Goal: Task Accomplishment & Management: Manage account settings

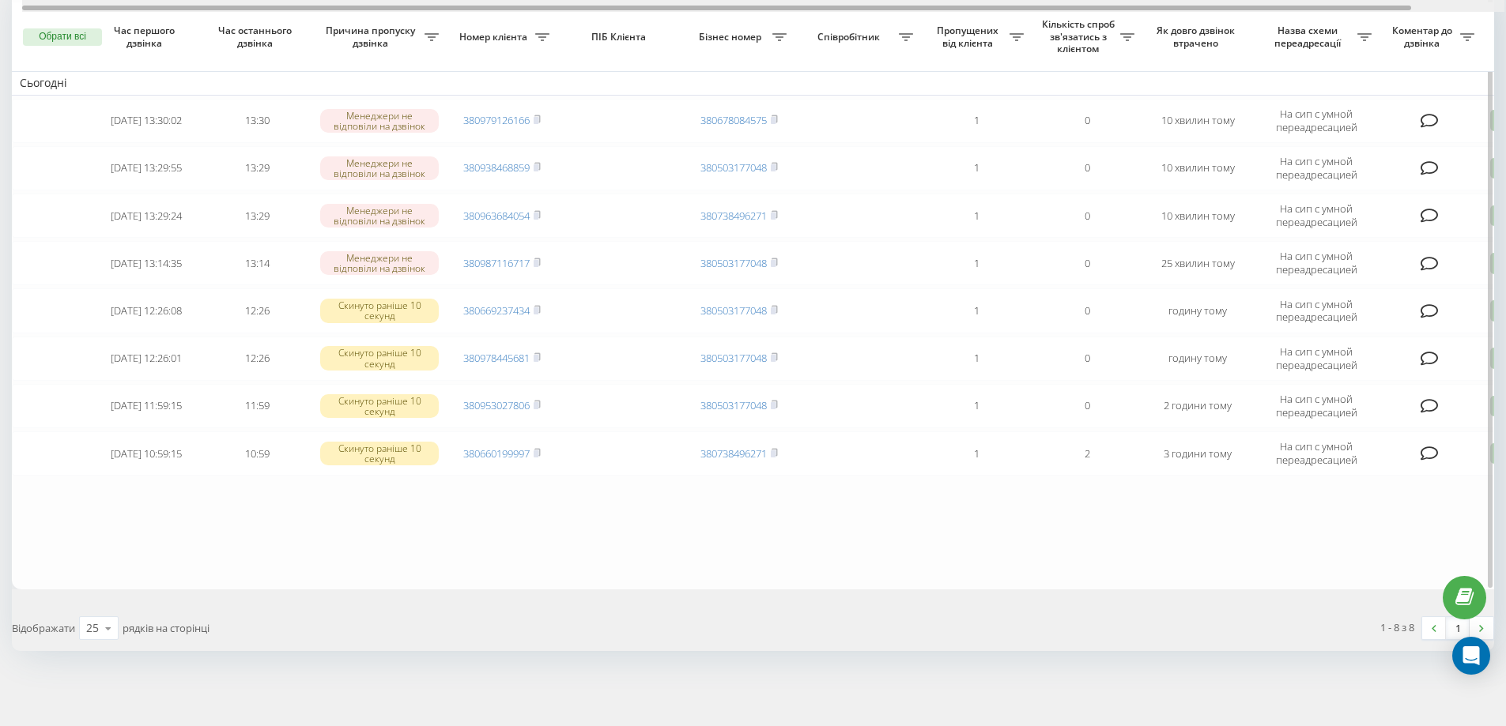
scroll to position [0, 99]
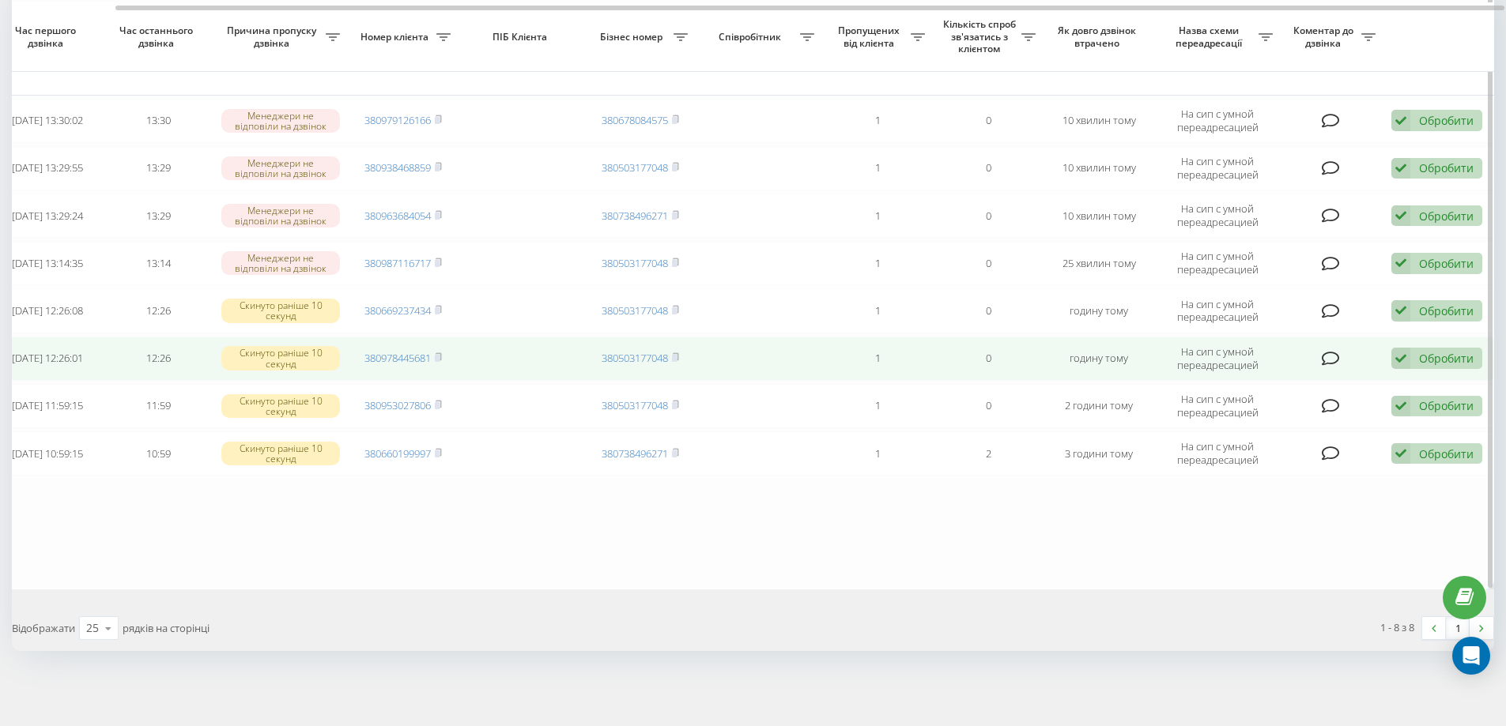
drag, startPoint x: 1126, startPoint y: 10, endPoint x: 1350, endPoint y: 341, distance: 399.0
click at [1171, 10] on div at bounding box center [763, 6] width 1482 height 12
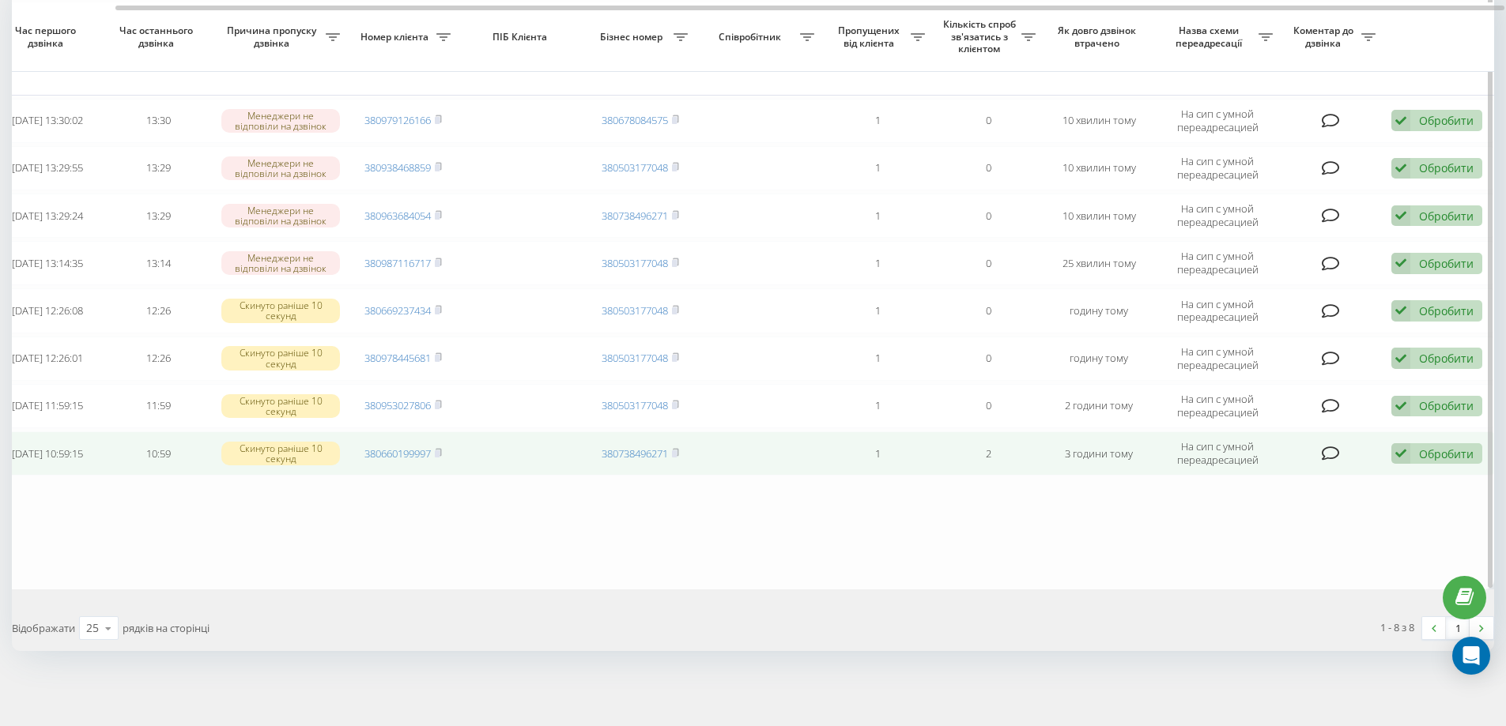
click at [1436, 452] on div "Обробити" at bounding box center [1446, 454] width 55 height 15
click at [1308, 476] on span "Не вдалося зв'язатися" at bounding box center [1258, 478] width 121 height 15
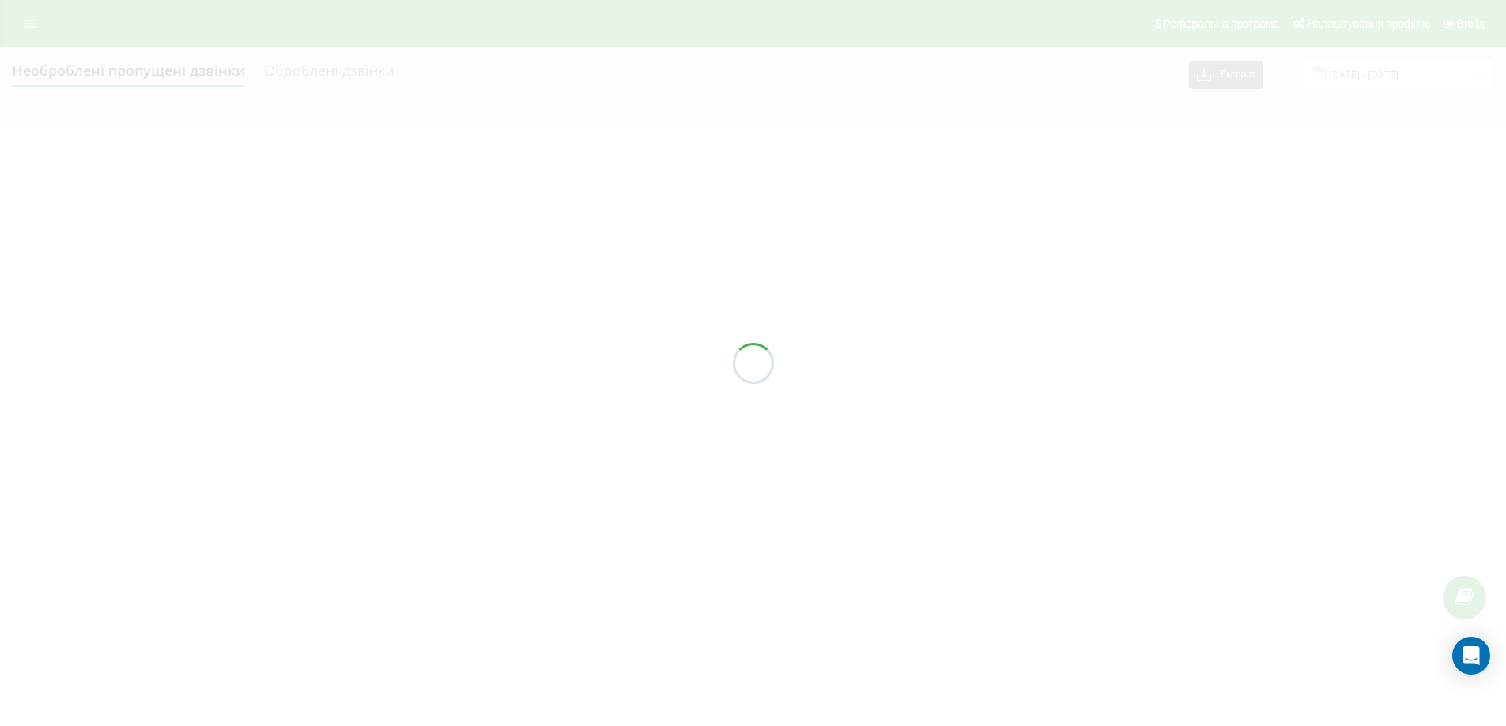
scroll to position [0, 0]
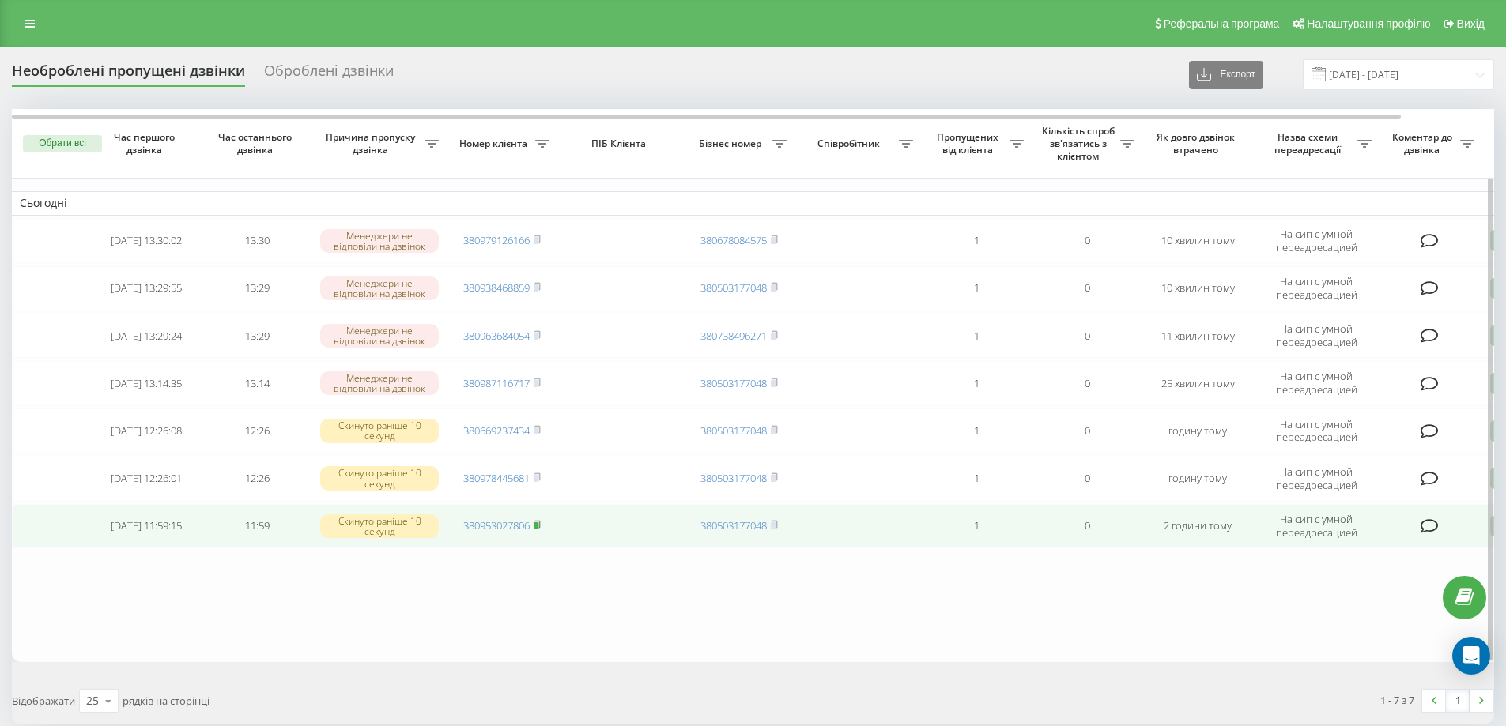
click at [538, 524] on rect at bounding box center [536, 526] width 5 height 7
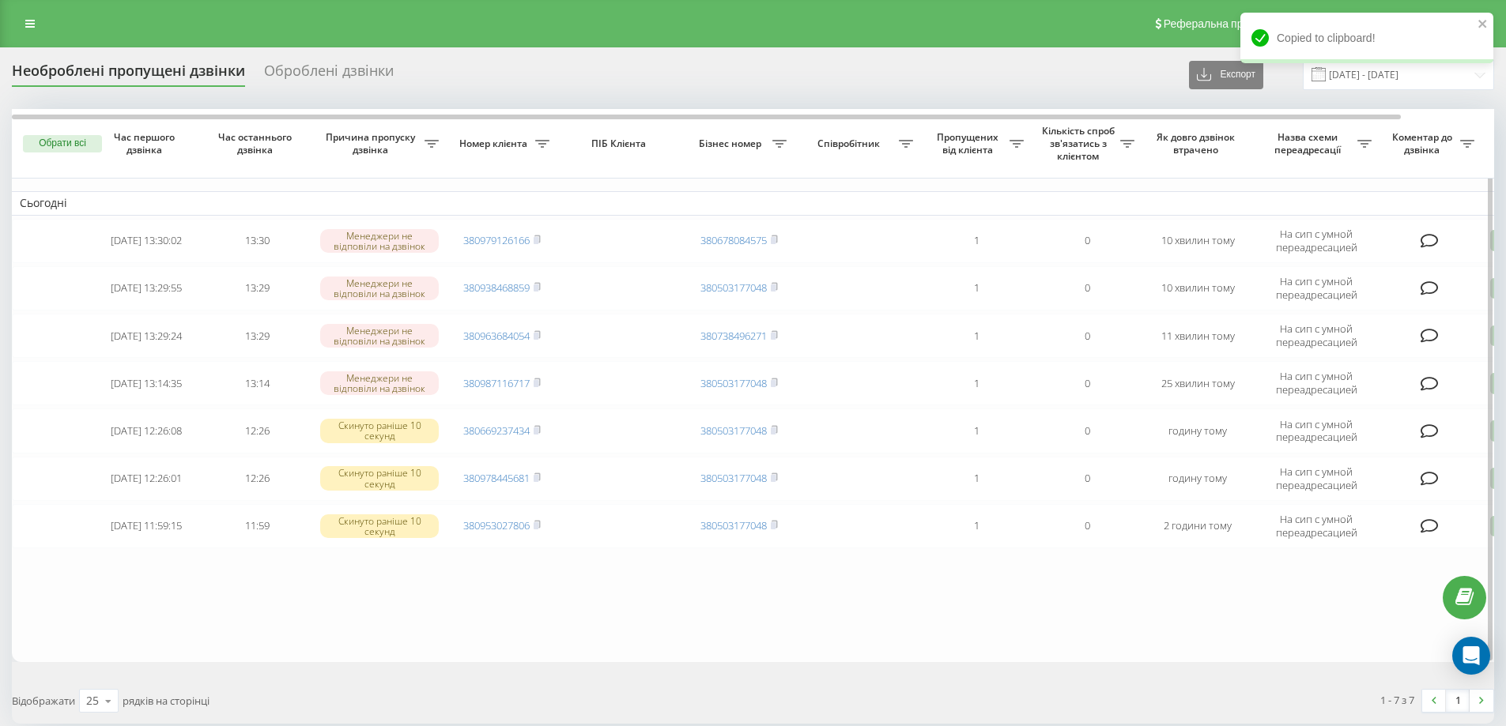
click at [640, 603] on table "Сьогодні 2025-09-19 13:30:02 13:30 Менеджери не відповіли на дзвінок 3809791261…" at bounding box center [802, 385] width 1581 height 553
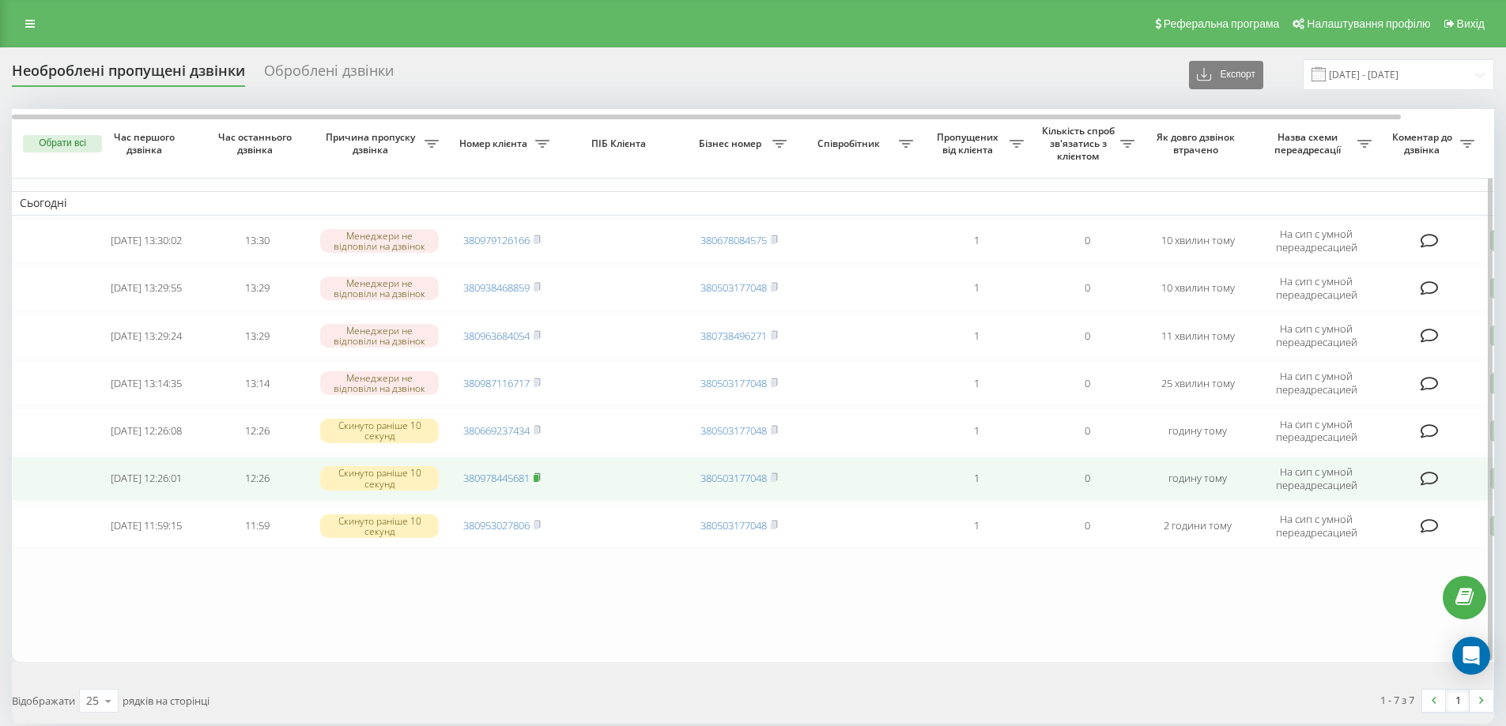
click at [538, 479] on rect at bounding box center [536, 478] width 5 height 7
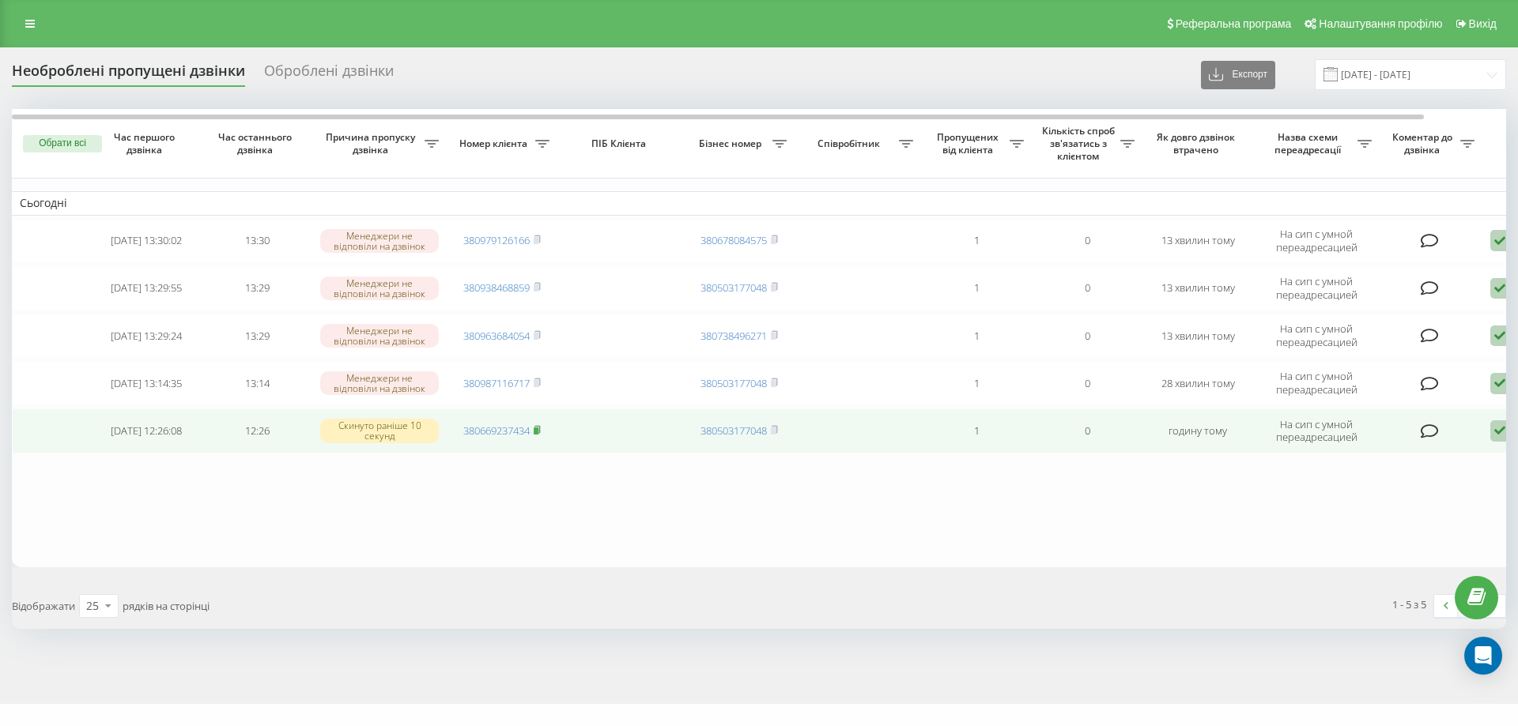
click at [541, 431] on icon at bounding box center [537, 429] width 7 height 9
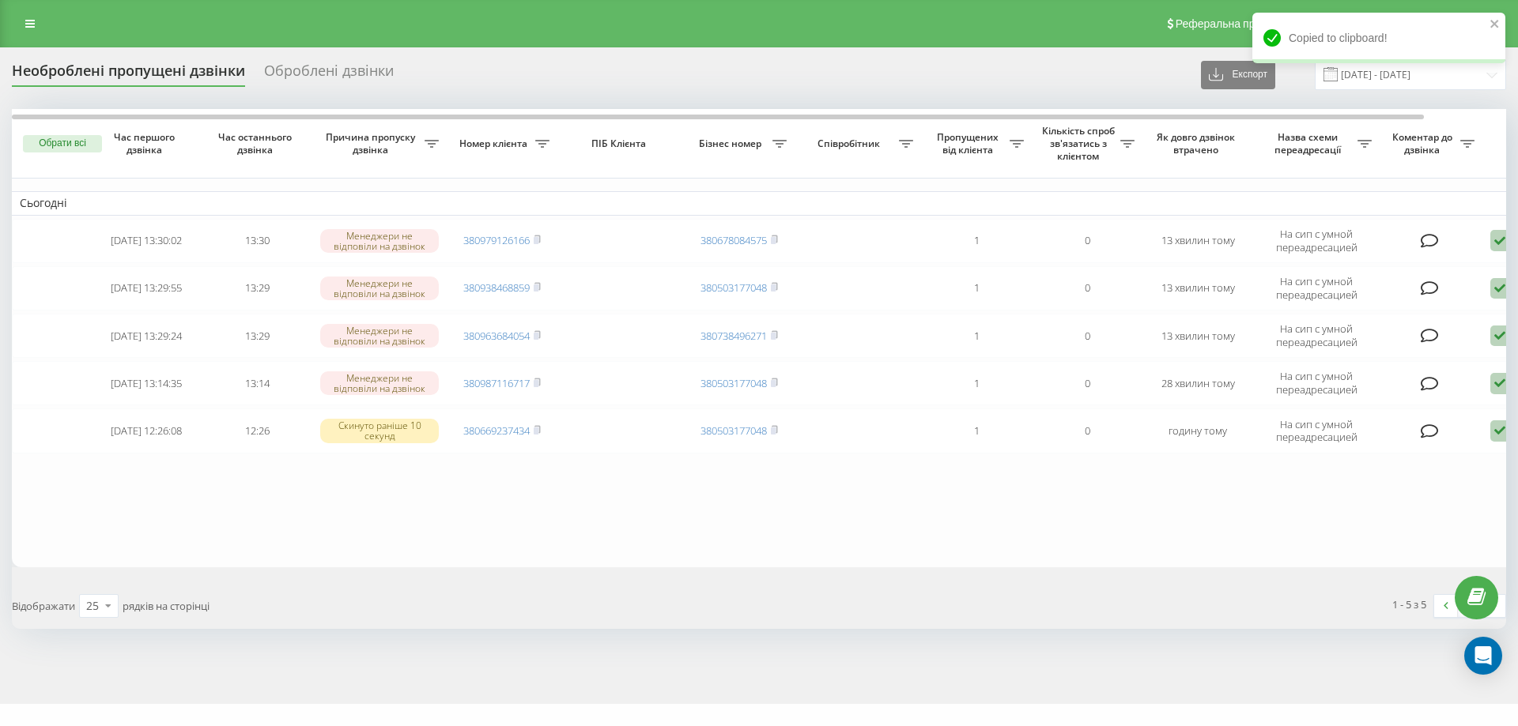
click at [455, 540] on table "Сьогодні 2025-09-19 13:30:02 13:30 Менеджери не відповіли на дзвінок 3809791261…" at bounding box center [802, 338] width 1581 height 458
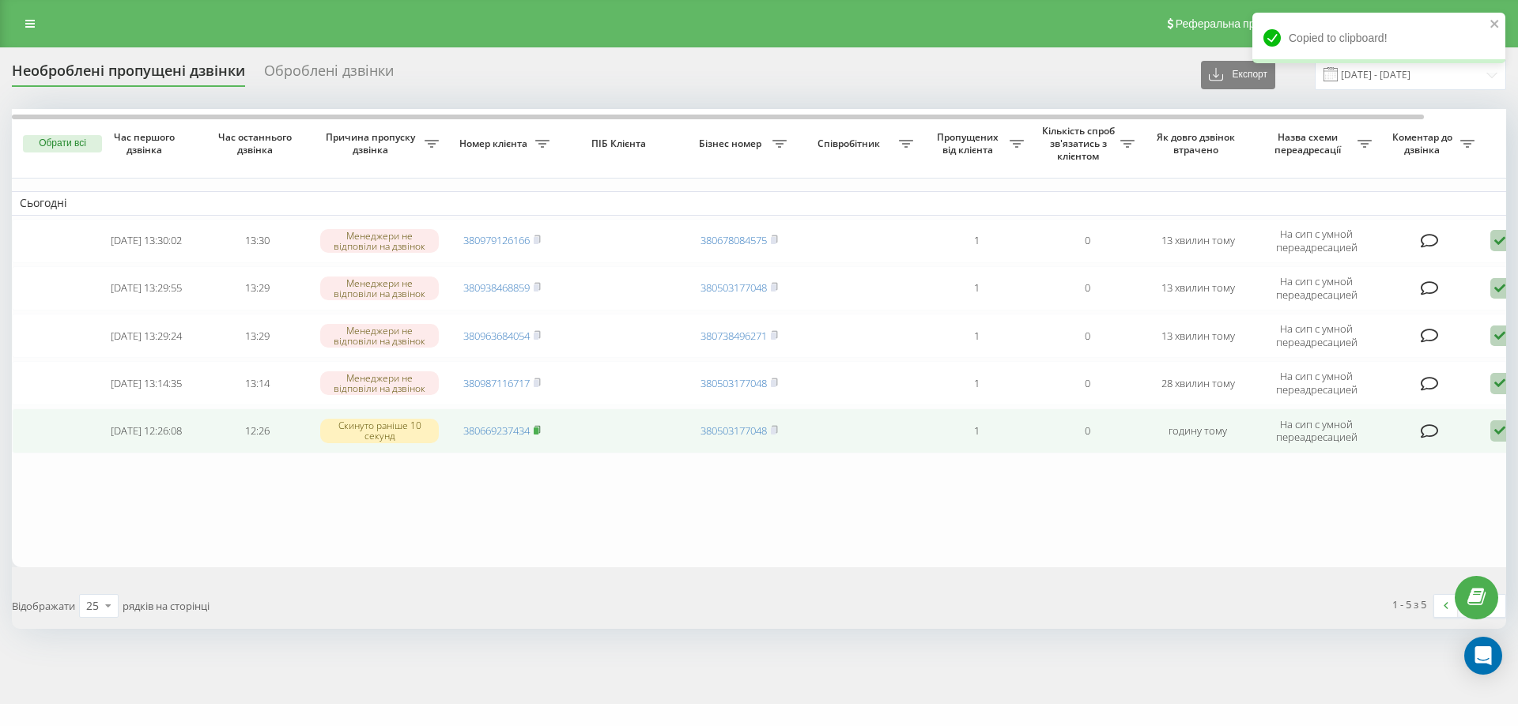
click at [540, 429] on icon at bounding box center [537, 429] width 6 height 7
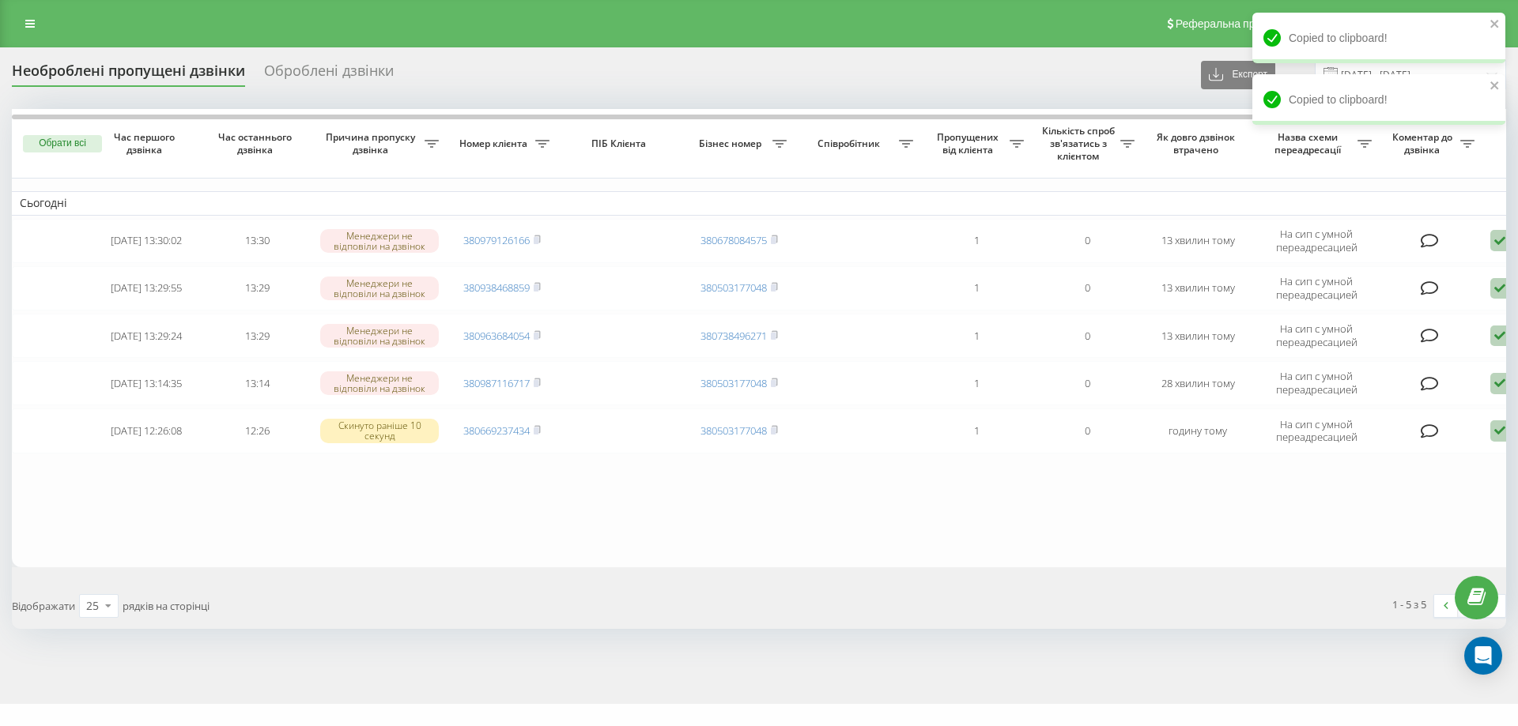
click at [964, 628] on div "1 - 5 з 5 1" at bounding box center [1138, 606] width 758 height 46
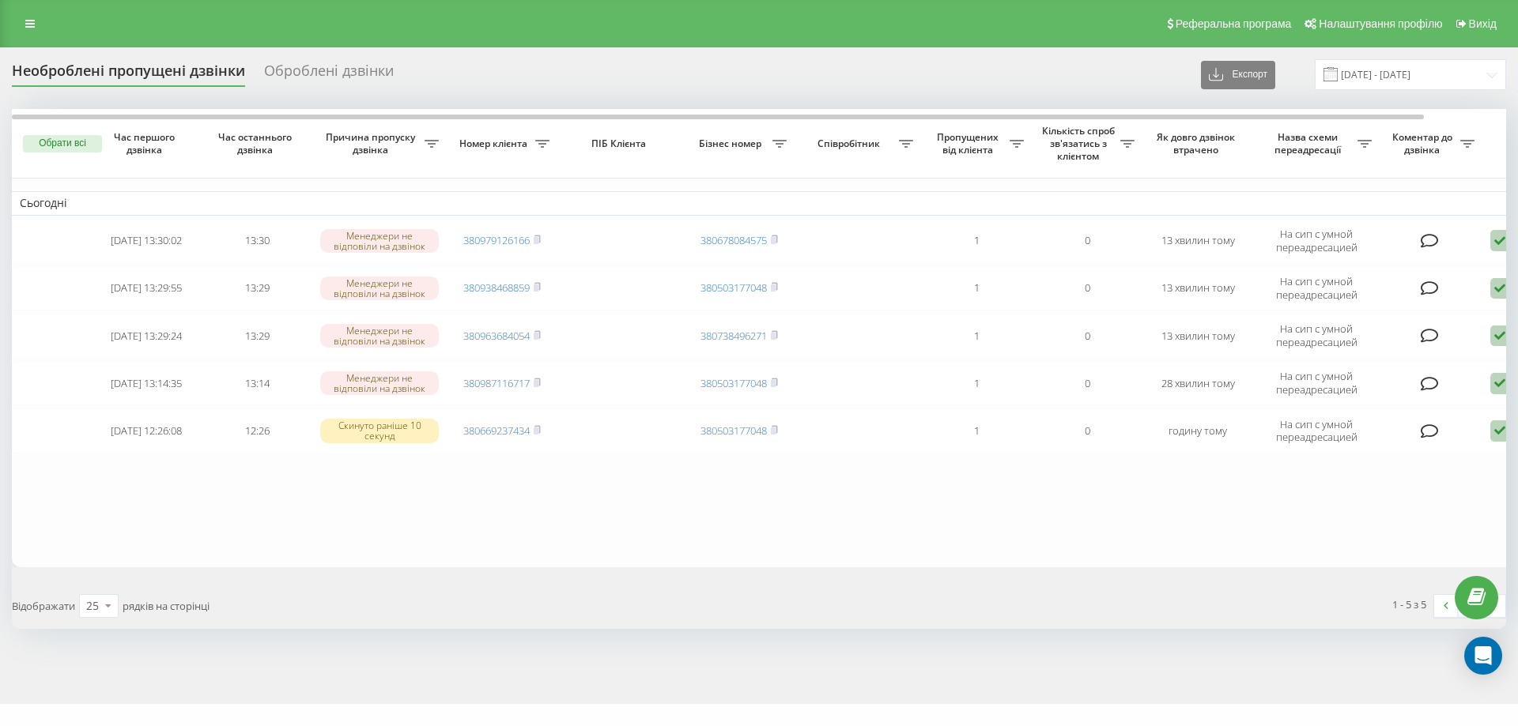
click at [546, 492] on table "Сьогодні 2025-09-19 13:30:02 13:30 Менеджери не відповіли на дзвінок 3809791261…" at bounding box center [802, 338] width 1581 height 458
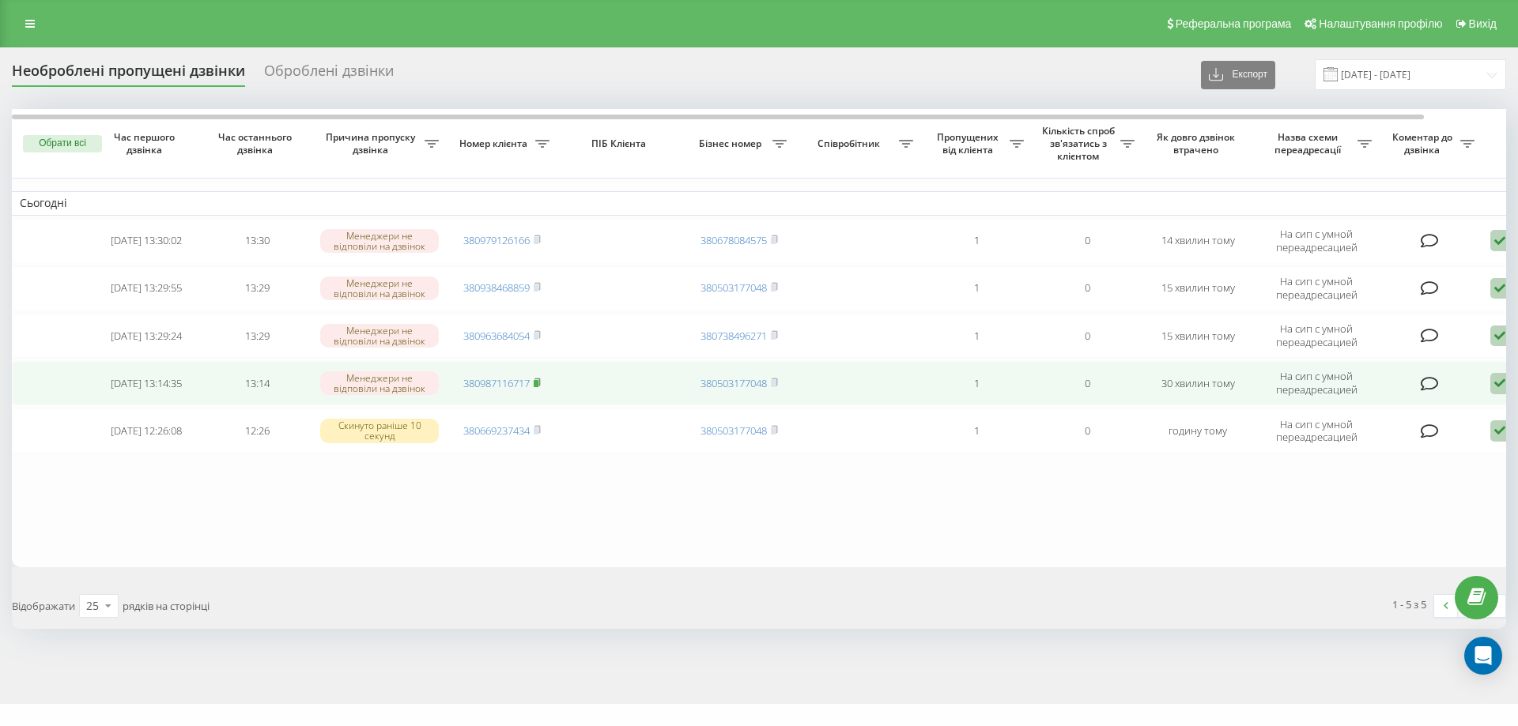
click at [538, 383] on rect at bounding box center [536, 383] width 5 height 7
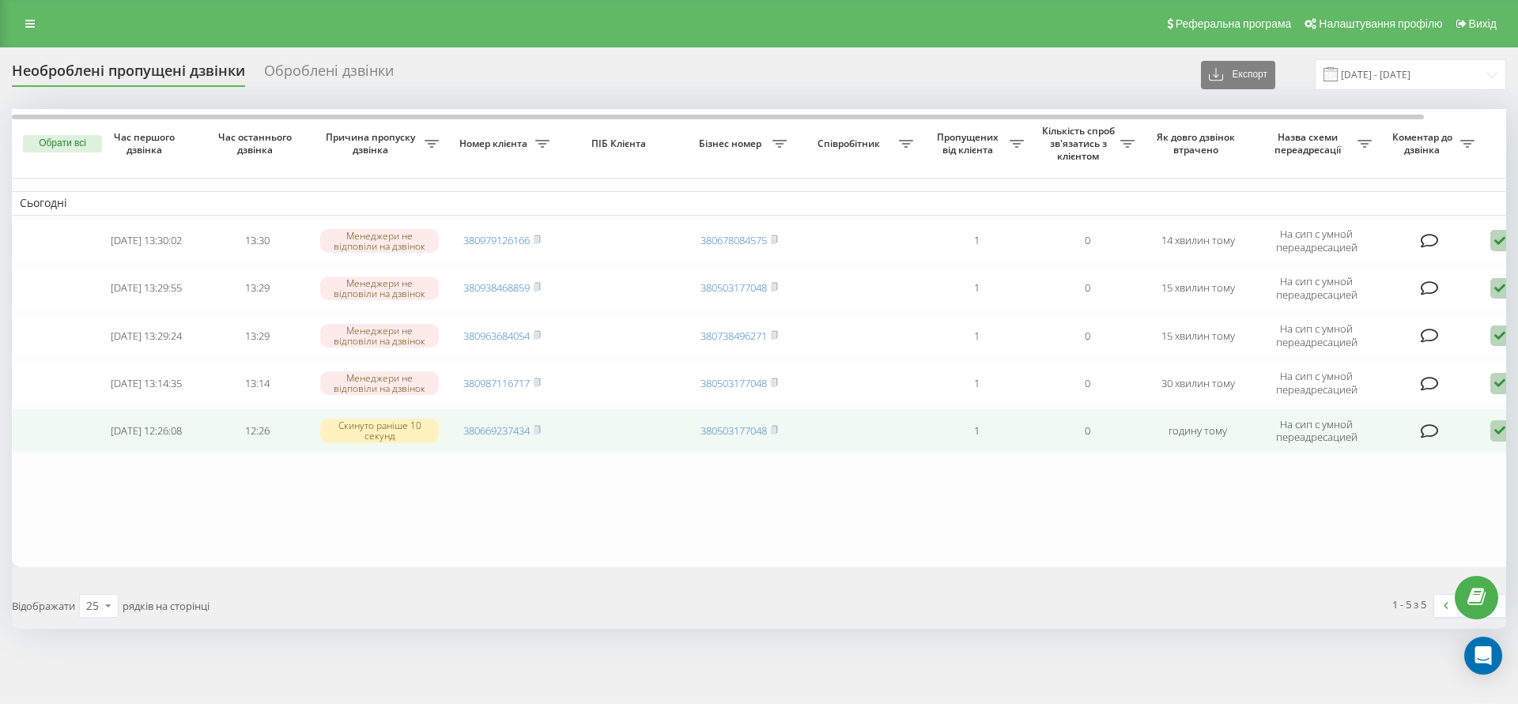
click at [1496, 429] on icon at bounding box center [1499, 431] width 19 height 21
click at [1387, 489] on span "Зв'язався з клієнтом за допомогою іншого каналу" at bounding box center [1432, 484] width 270 height 15
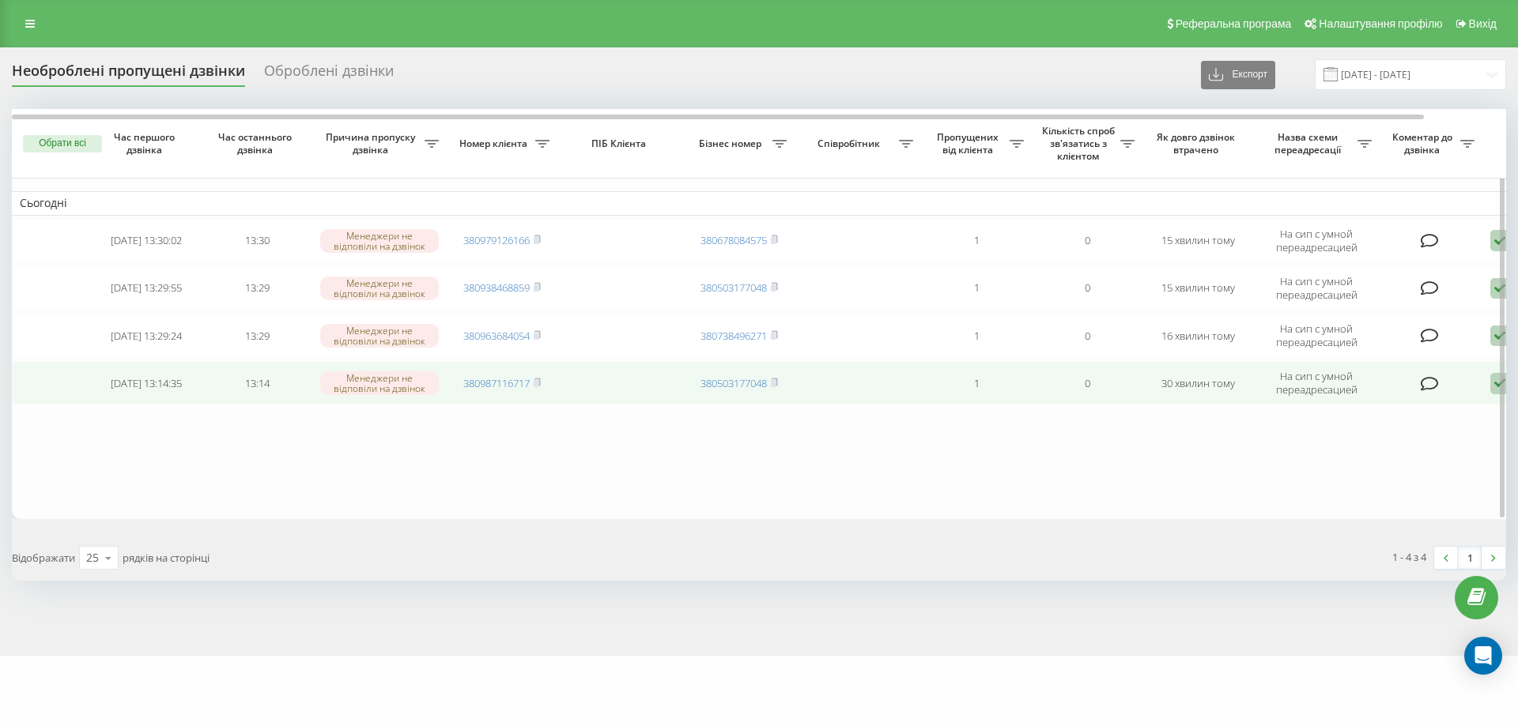
click at [1492, 387] on icon at bounding box center [1499, 383] width 19 height 21
click at [1360, 411] on span "Не вдалося зв'язатися" at bounding box center [1357, 409] width 121 height 15
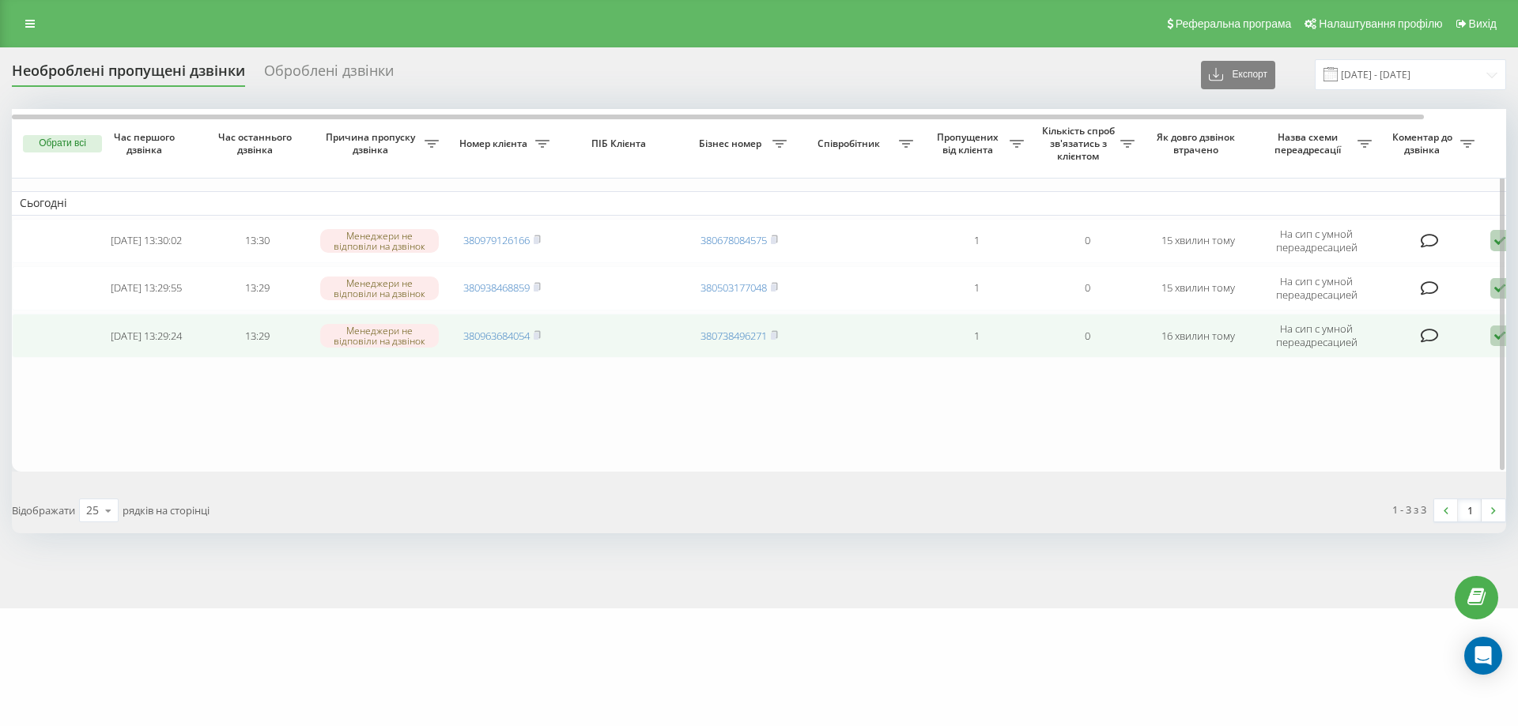
click at [543, 337] on td "380963684054" at bounding box center [502, 336] width 111 height 44
click at [538, 334] on rect at bounding box center [536, 336] width 5 height 7
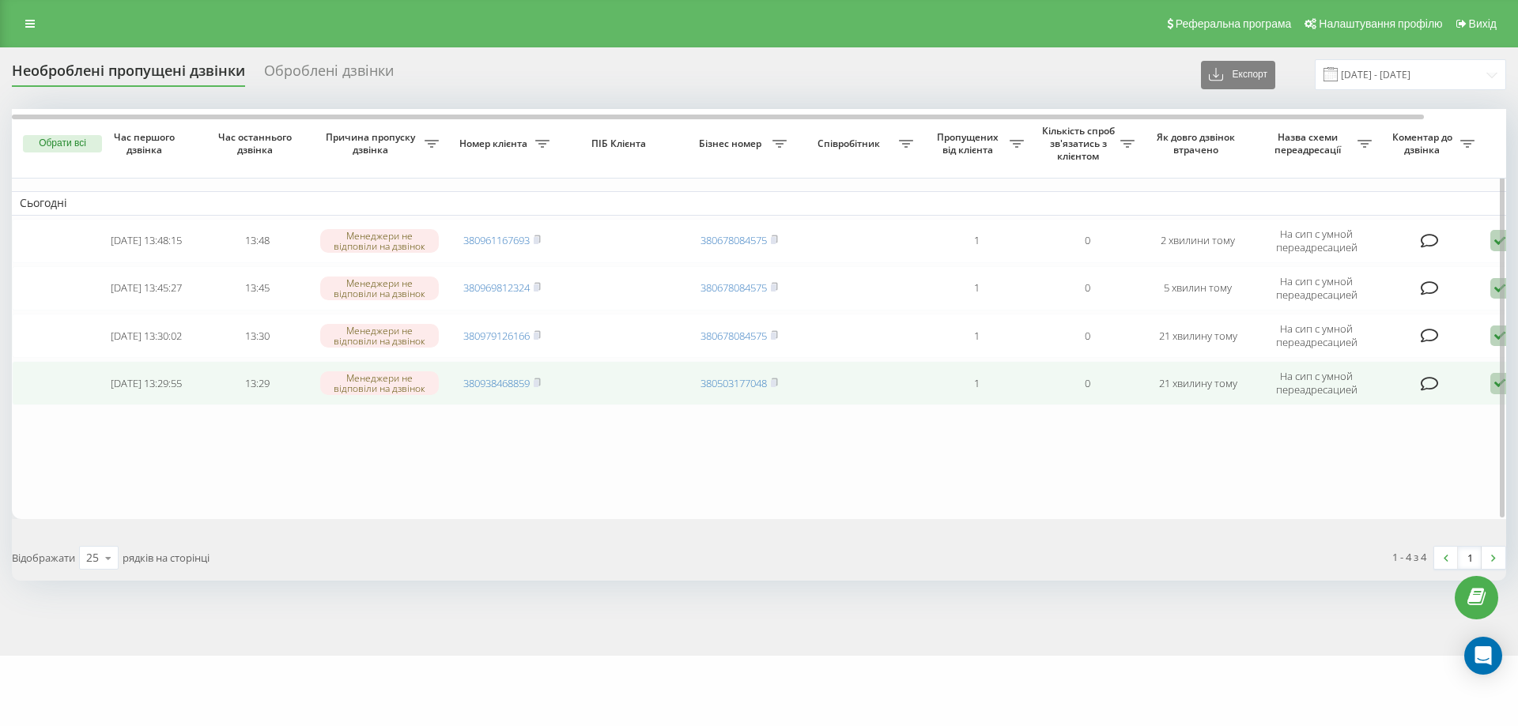
click at [545, 382] on td "380938468859" at bounding box center [502, 383] width 111 height 44
click at [538, 385] on rect at bounding box center [536, 383] width 5 height 7
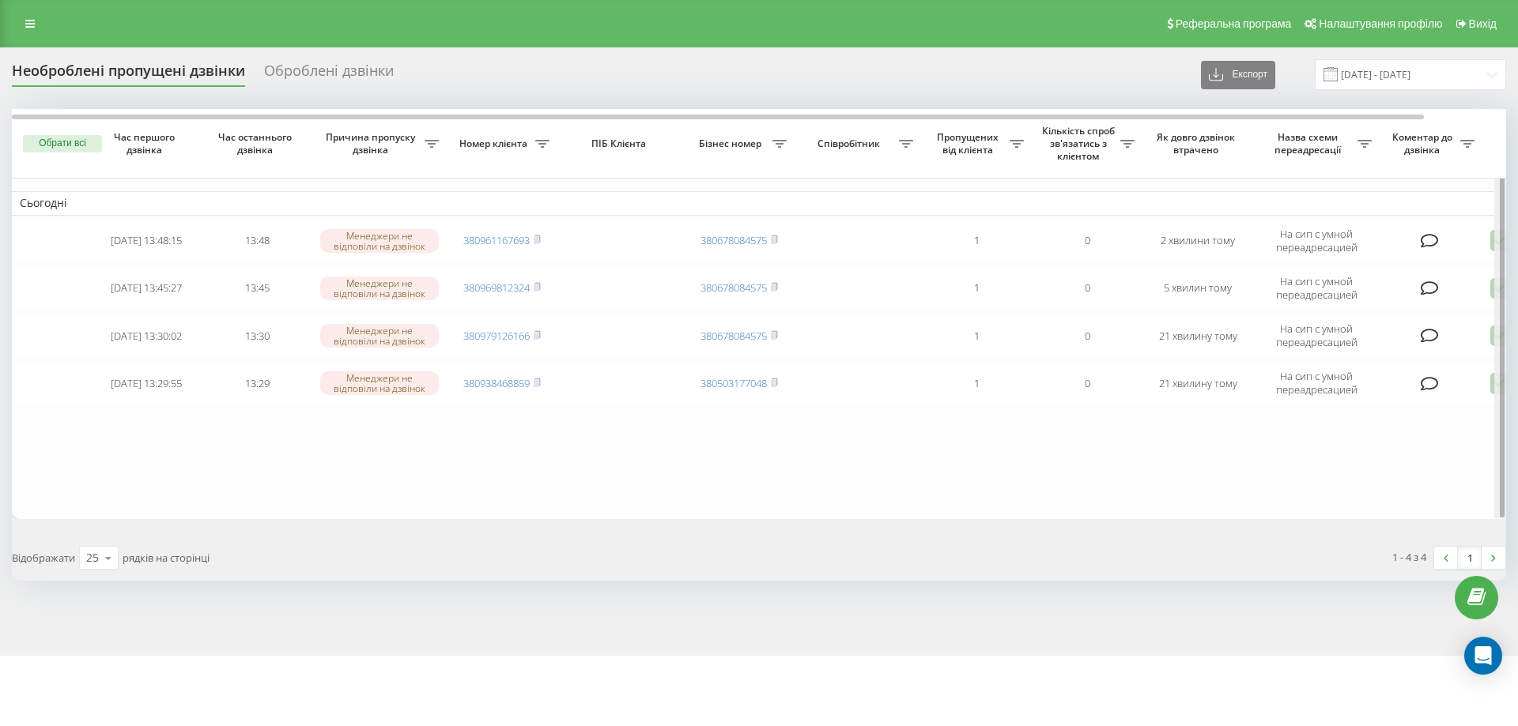
click at [1494, 383] on div at bounding box center [1500, 313] width 12 height 409
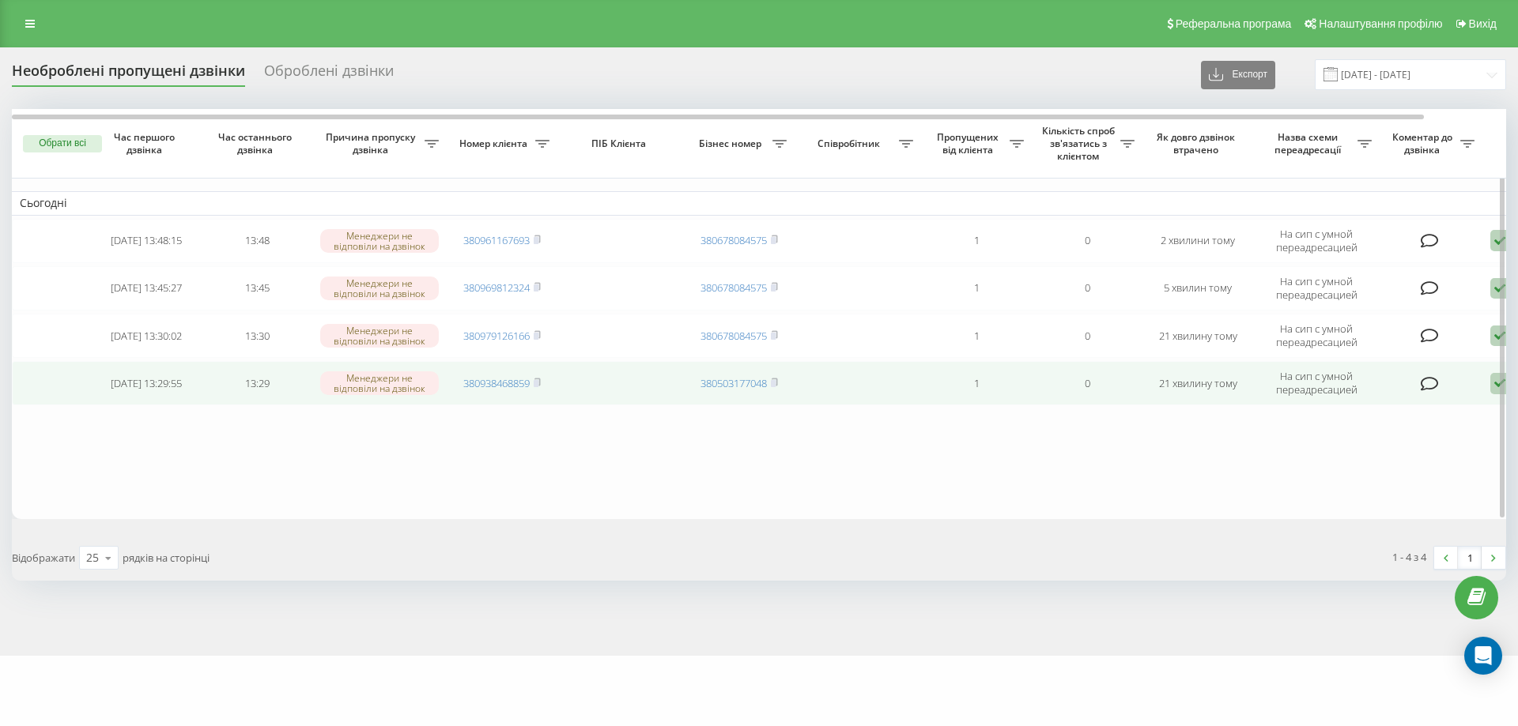
click at [1490, 384] on icon at bounding box center [1499, 383] width 19 height 21
click at [1375, 437] on span "Зв'язався з клієнтом за допомогою іншого каналу" at bounding box center [1432, 437] width 270 height 15
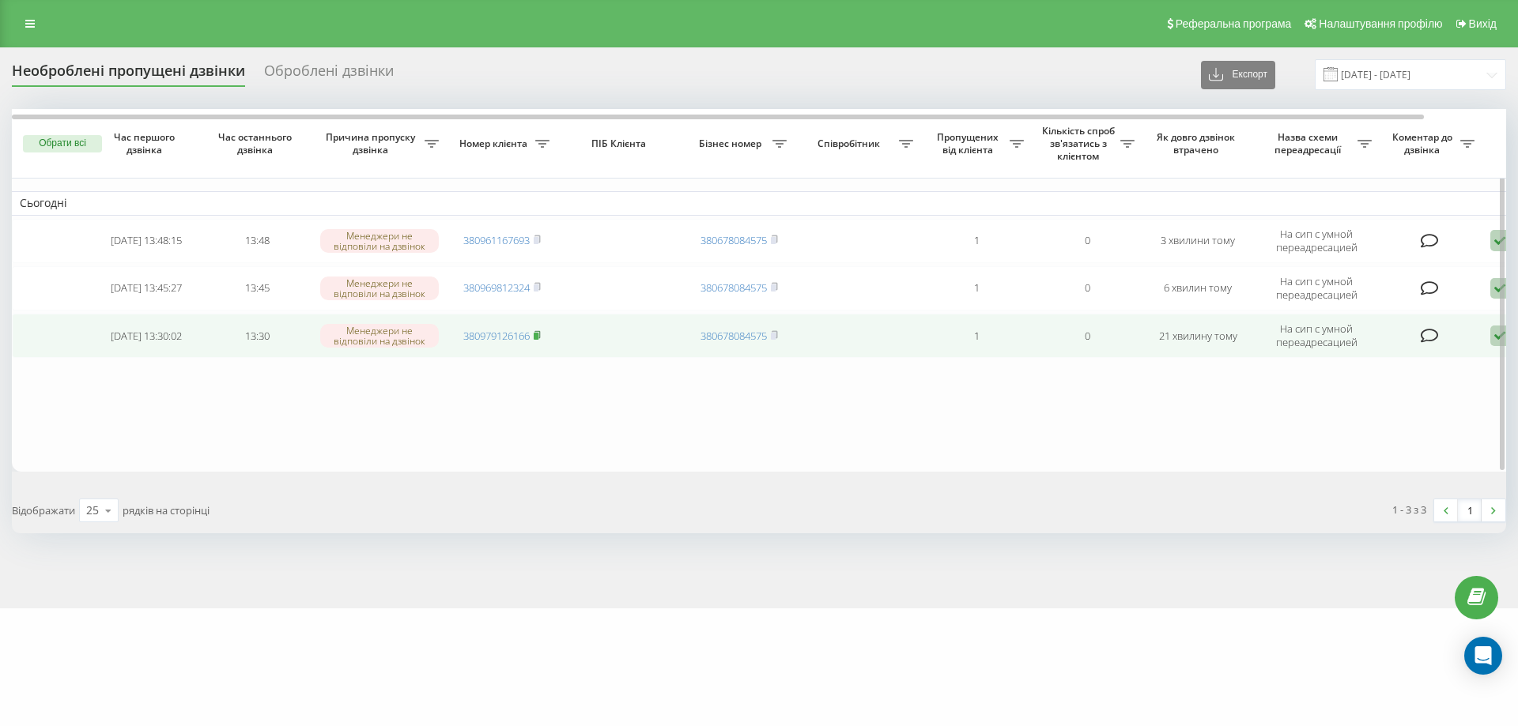
click at [537, 335] on rect at bounding box center [536, 336] width 5 height 7
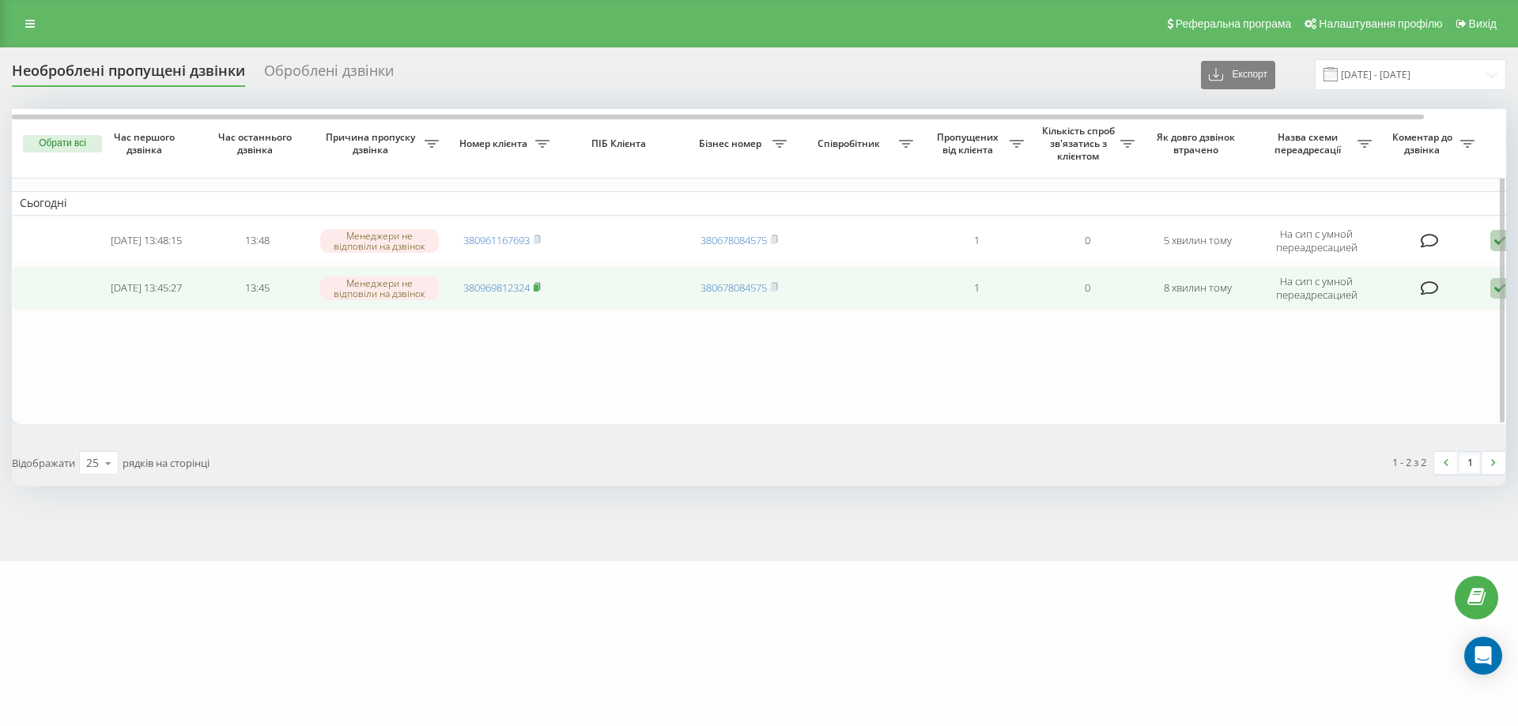
click at [541, 289] on icon at bounding box center [537, 286] width 7 height 9
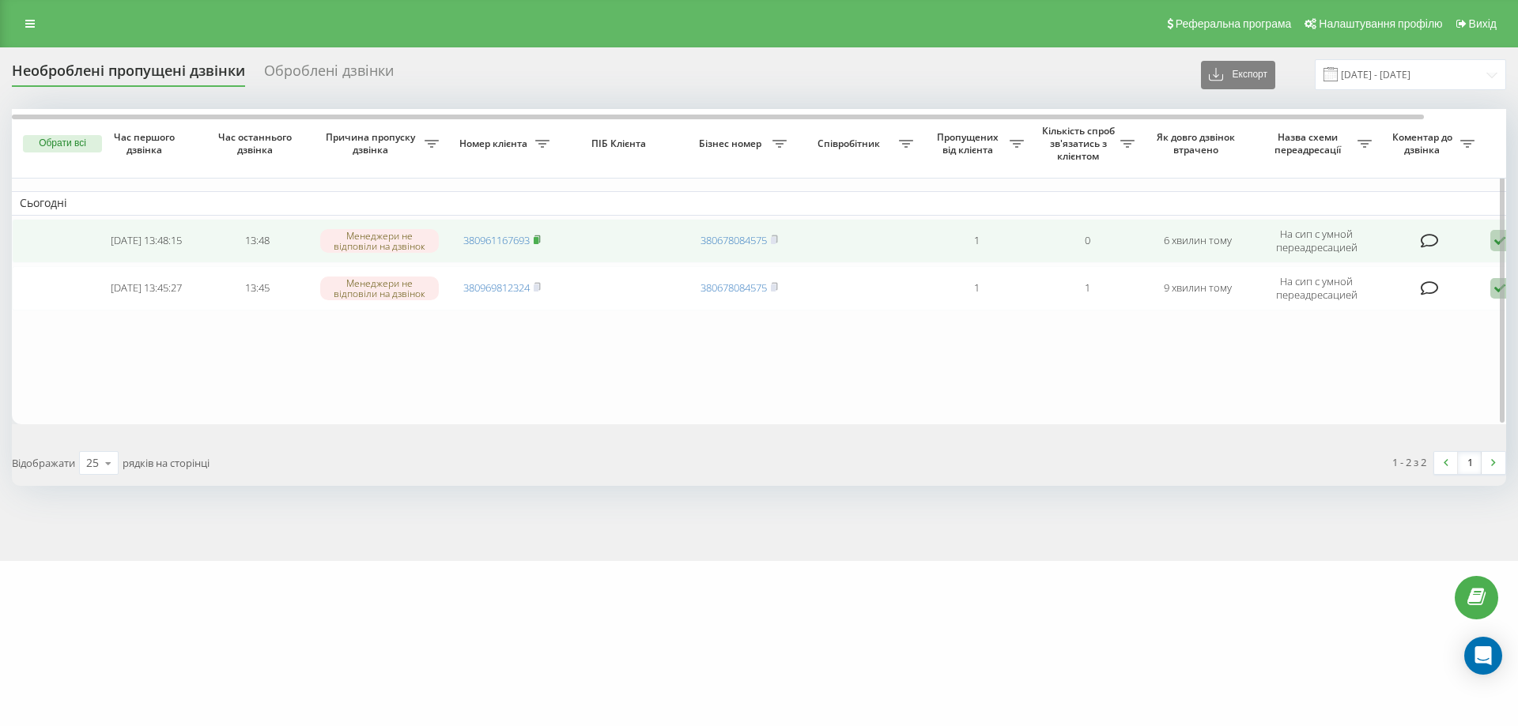
click at [538, 236] on icon at bounding box center [537, 239] width 6 height 7
click at [538, 243] on rect at bounding box center [536, 244] width 5 height 7
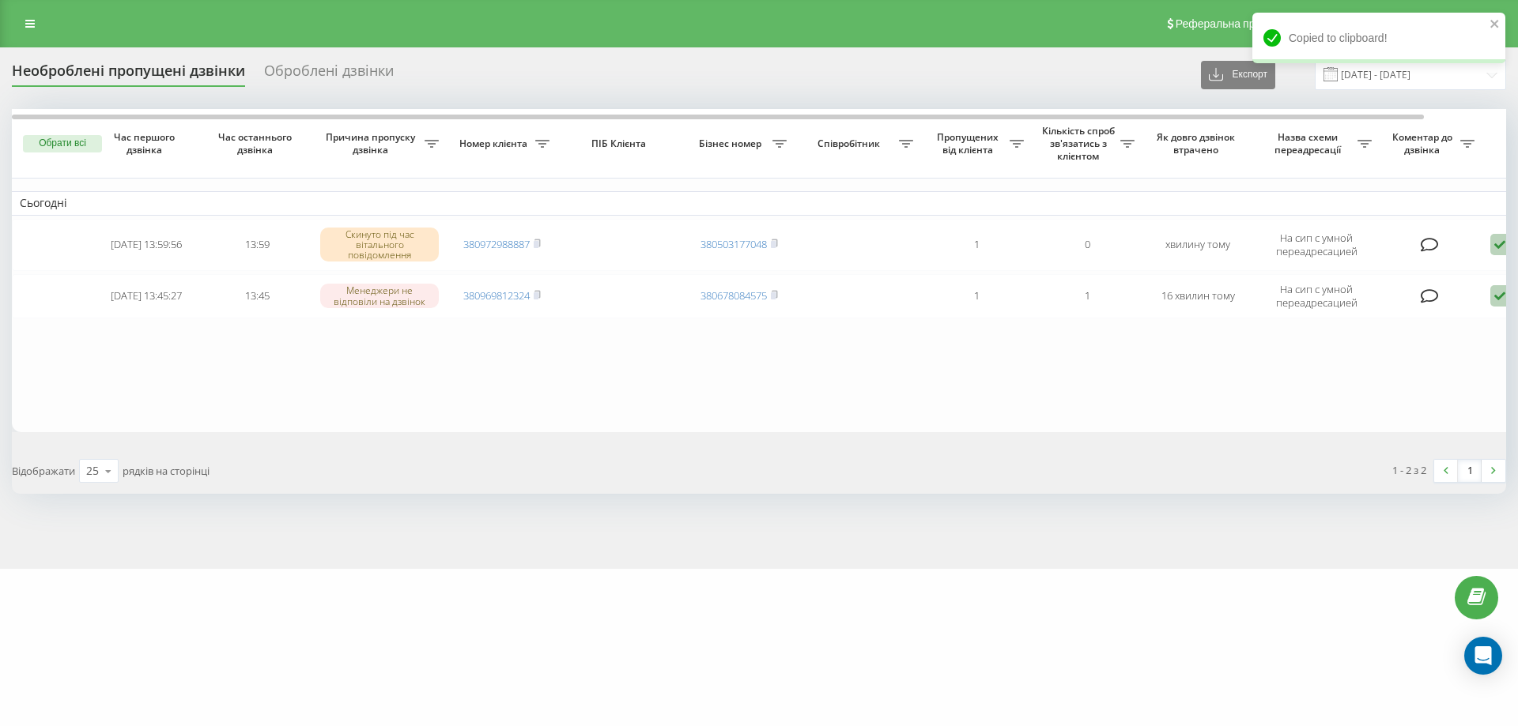
click at [563, 394] on table "Сьогодні 2025-09-19 13:59:56 13:59 Скинуто під час вітального повідомлення 3809…" at bounding box center [802, 270] width 1581 height 323
click at [193, 386] on table "Сьогодні 2025-09-19 13:59:56 13:59 Скинуто під час вітального повідомлення 3809…" at bounding box center [802, 270] width 1581 height 323
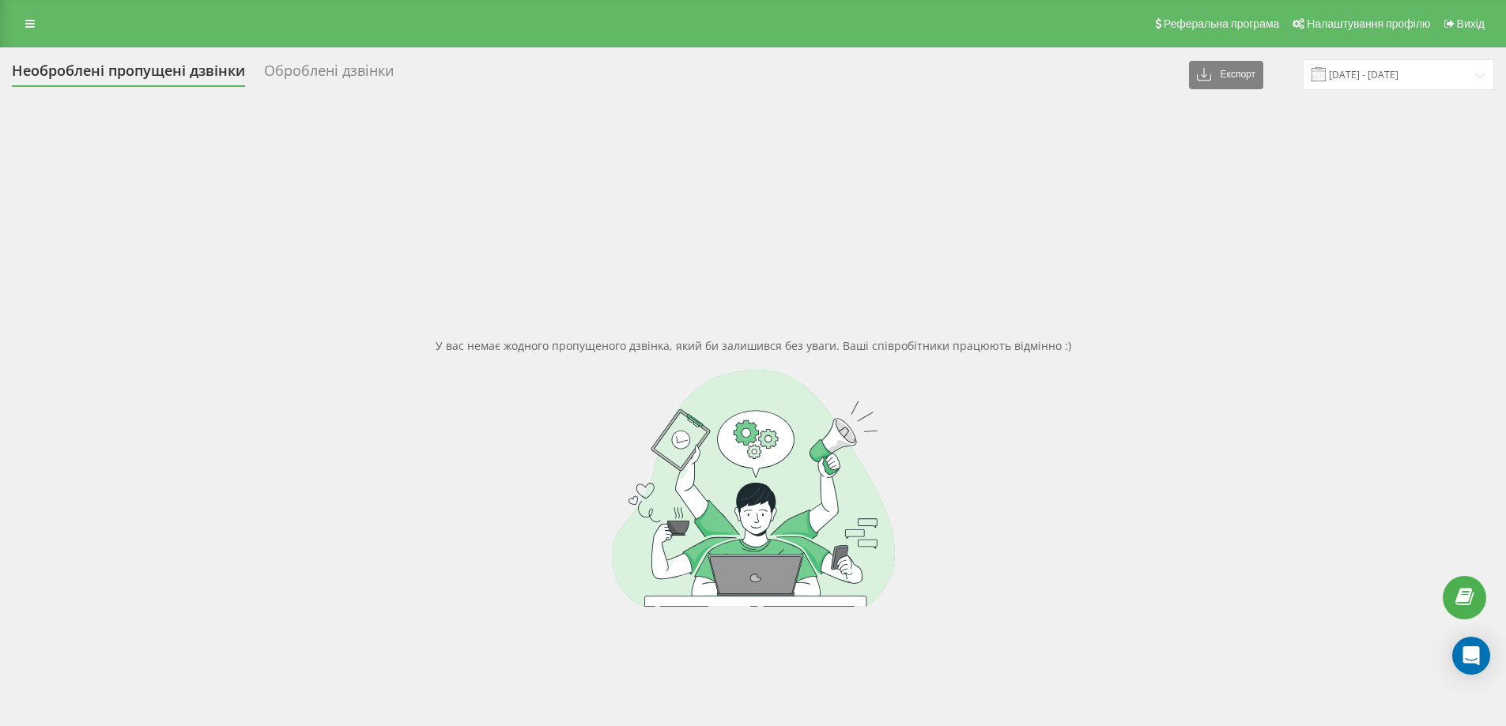
click at [458, 252] on div "У вас немає жодного пропущеного дзвінка, який би залишився без уваги. Ваші спів…" at bounding box center [753, 472] width 1482 height 726
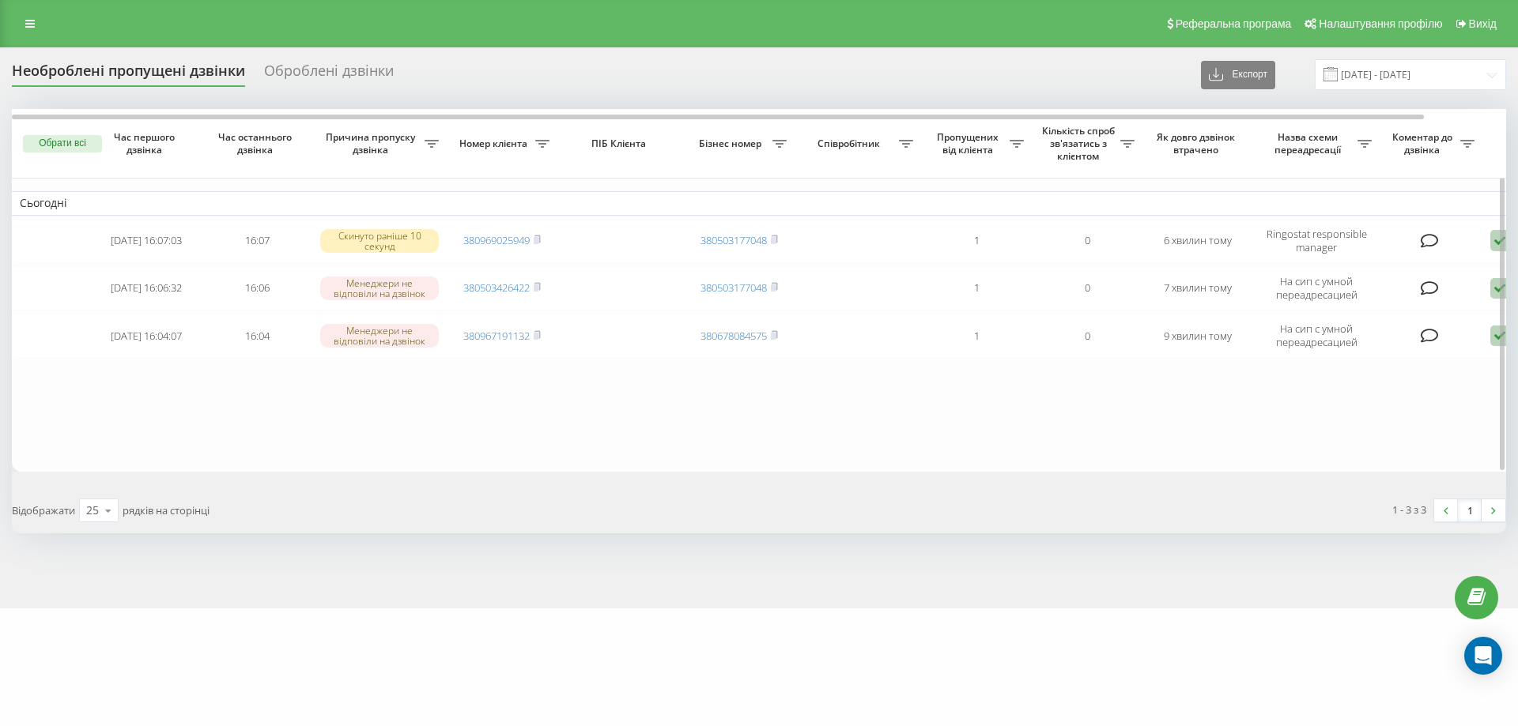
click at [560, 443] on table "Сьогодні 2025-09-19 16:07:03 16:07 Скинуто раніше 10 секунд 380969025949 380503…" at bounding box center [802, 290] width 1581 height 363
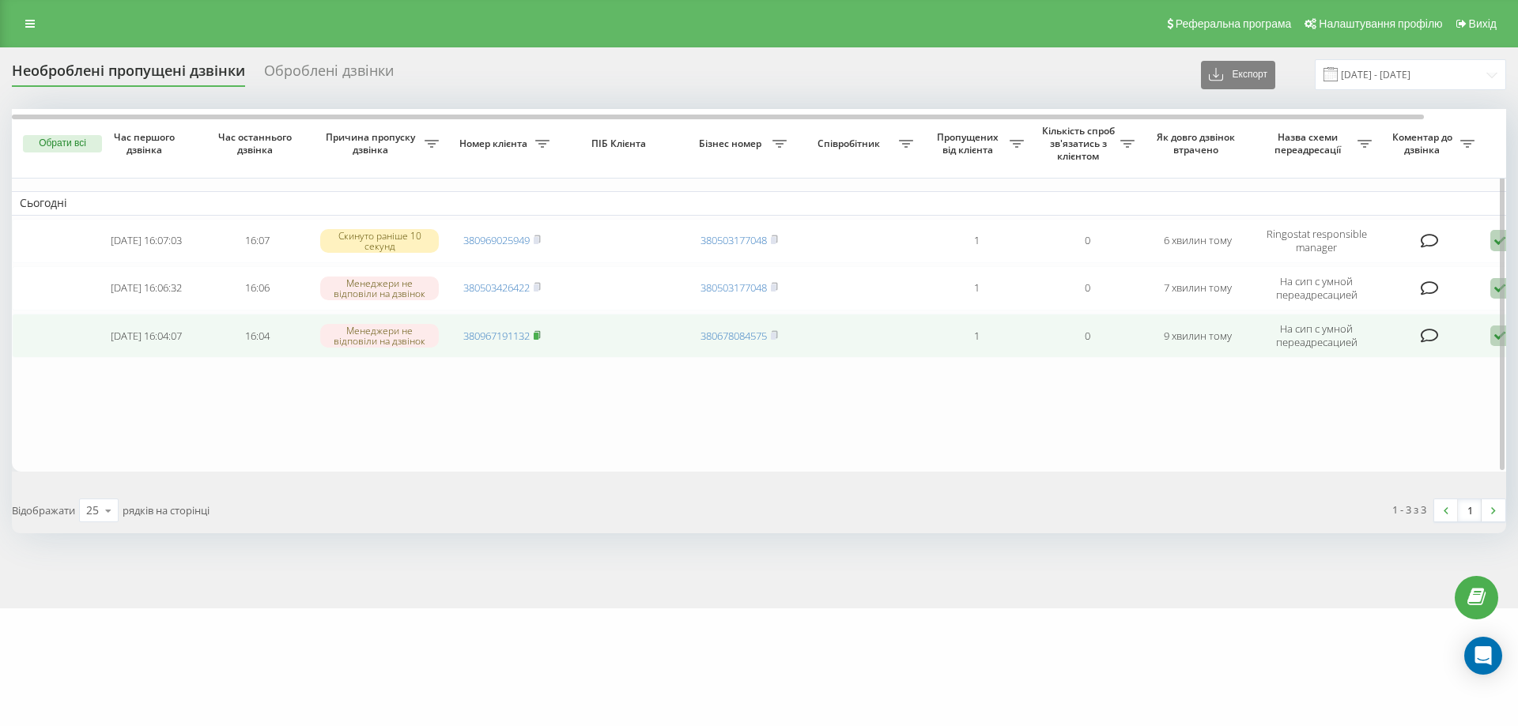
click at [541, 330] on icon at bounding box center [537, 334] width 7 height 9
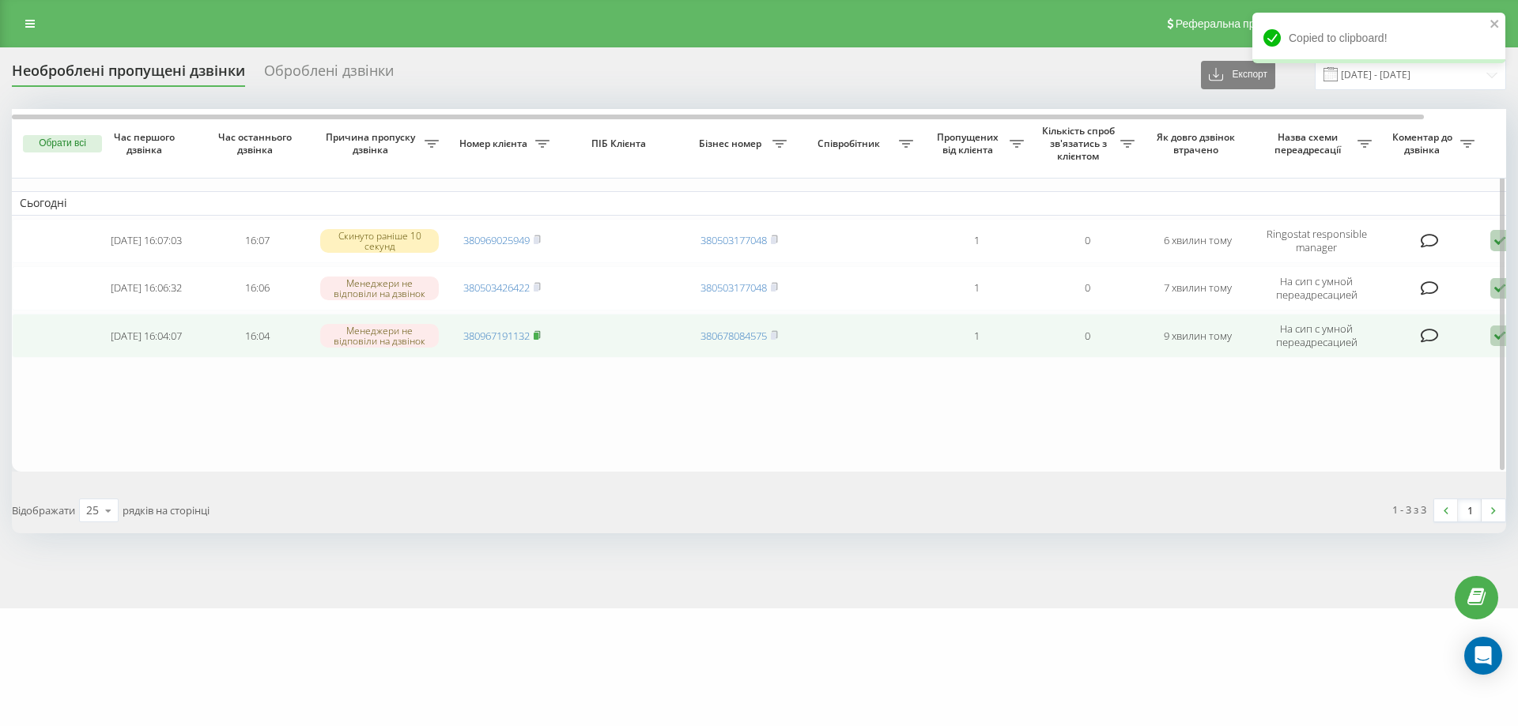
click at [537, 337] on rect at bounding box center [536, 336] width 5 height 7
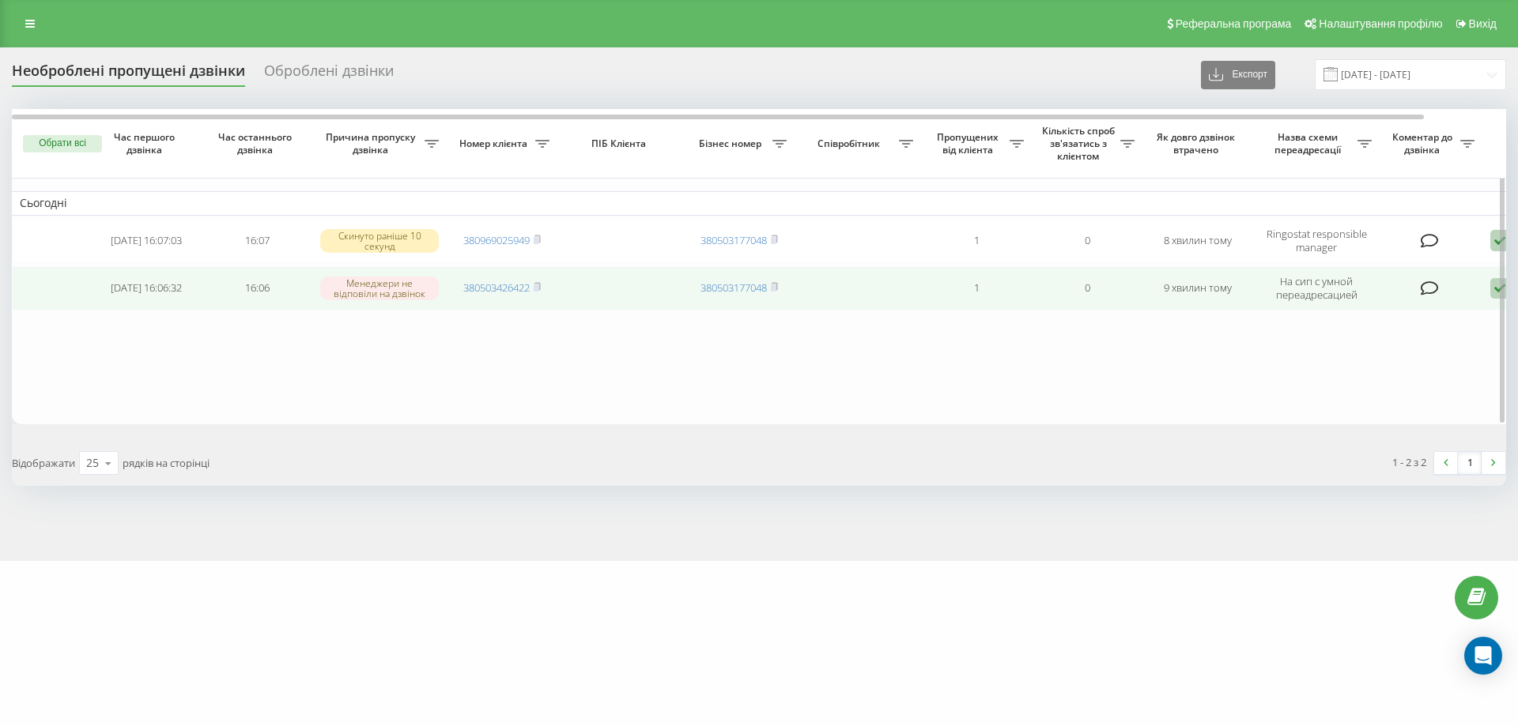
drag, startPoint x: 538, startPoint y: 289, endPoint x: 532, endPoint y: 268, distance: 21.3
click at [538, 287] on rect at bounding box center [536, 288] width 5 height 7
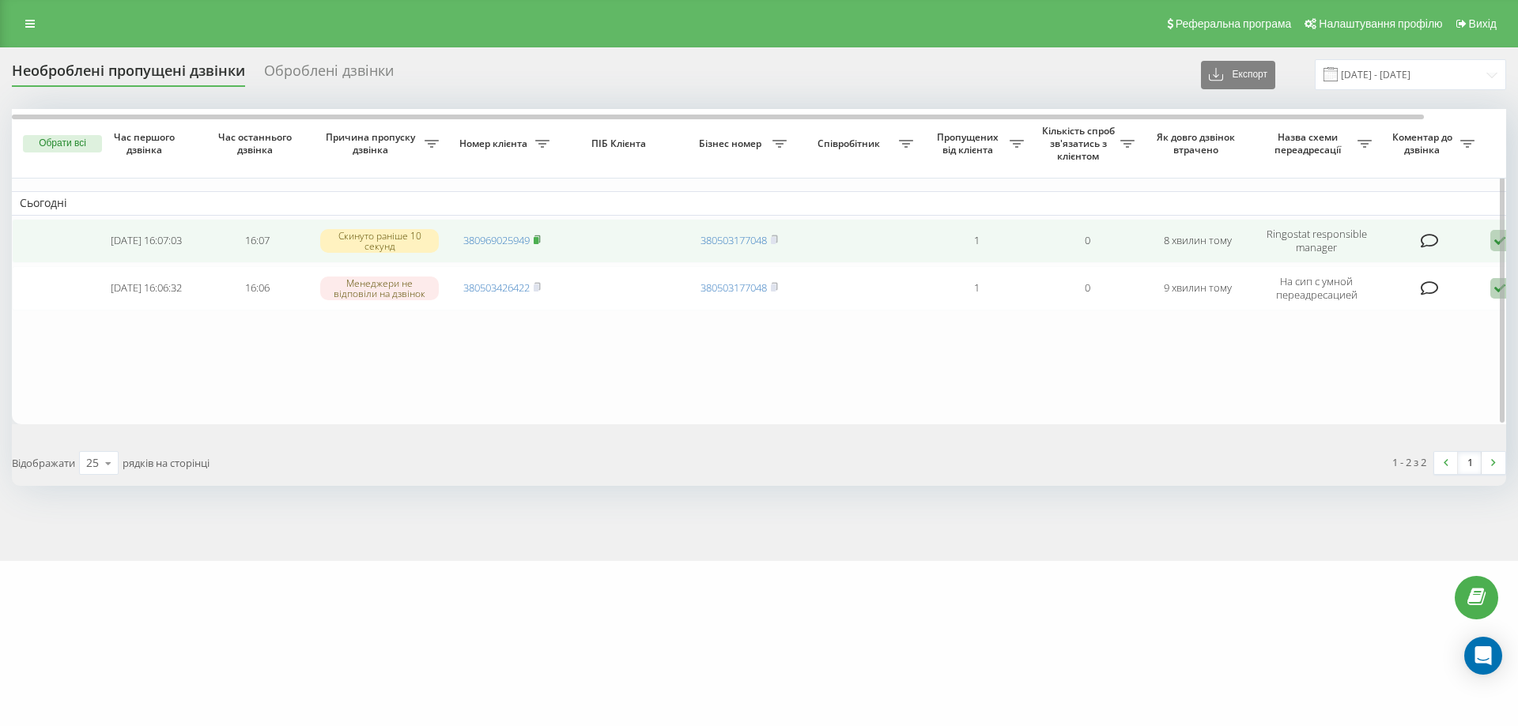
click at [538, 237] on icon at bounding box center [537, 239] width 7 height 9
click at [538, 244] on rect at bounding box center [536, 240] width 5 height 7
click at [538, 240] on rect at bounding box center [536, 240] width 5 height 7
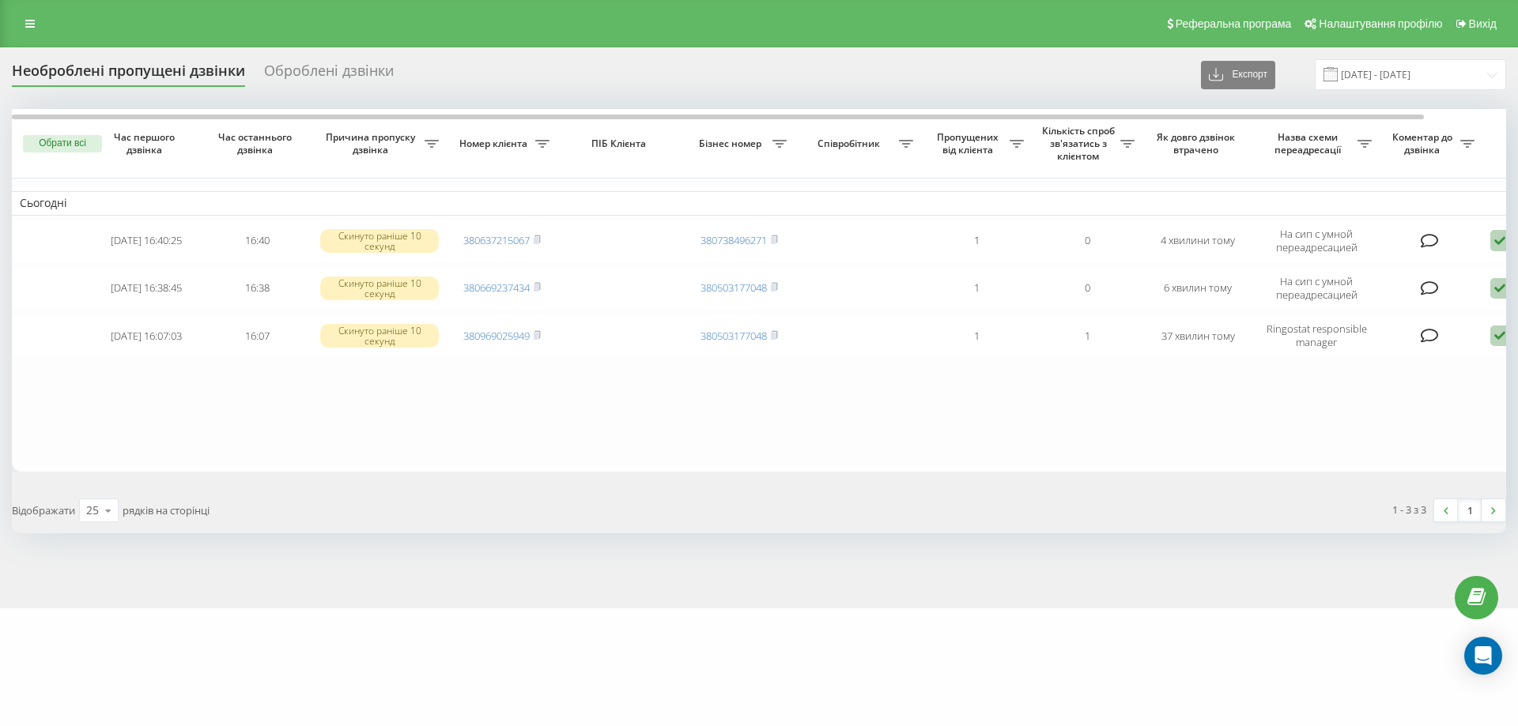
click at [1228, 642] on div "zakroot.com Проекти zakroot.com Дашборд Центр звернень Журнал дзвінків Журнал д…" at bounding box center [759, 363] width 1518 height 726
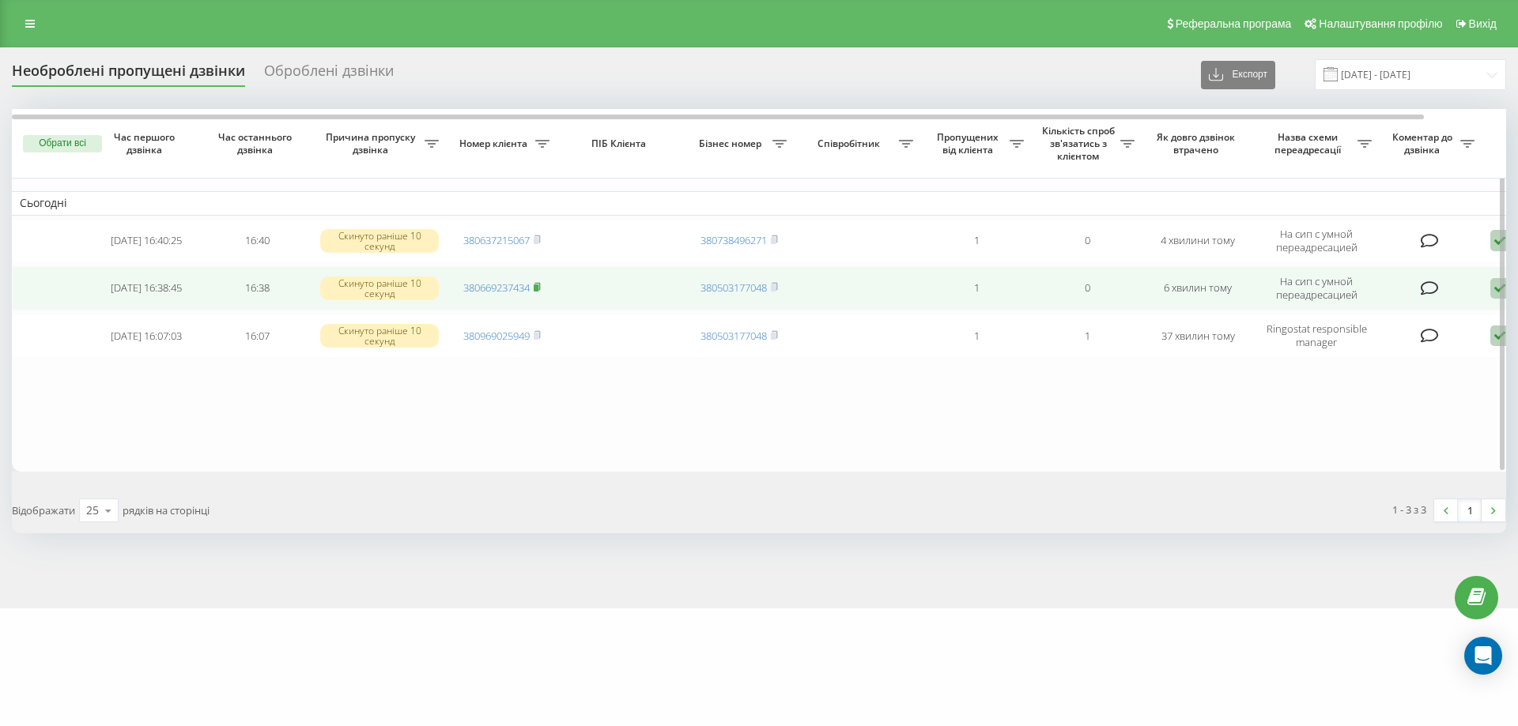
click at [537, 284] on icon at bounding box center [537, 286] width 6 height 7
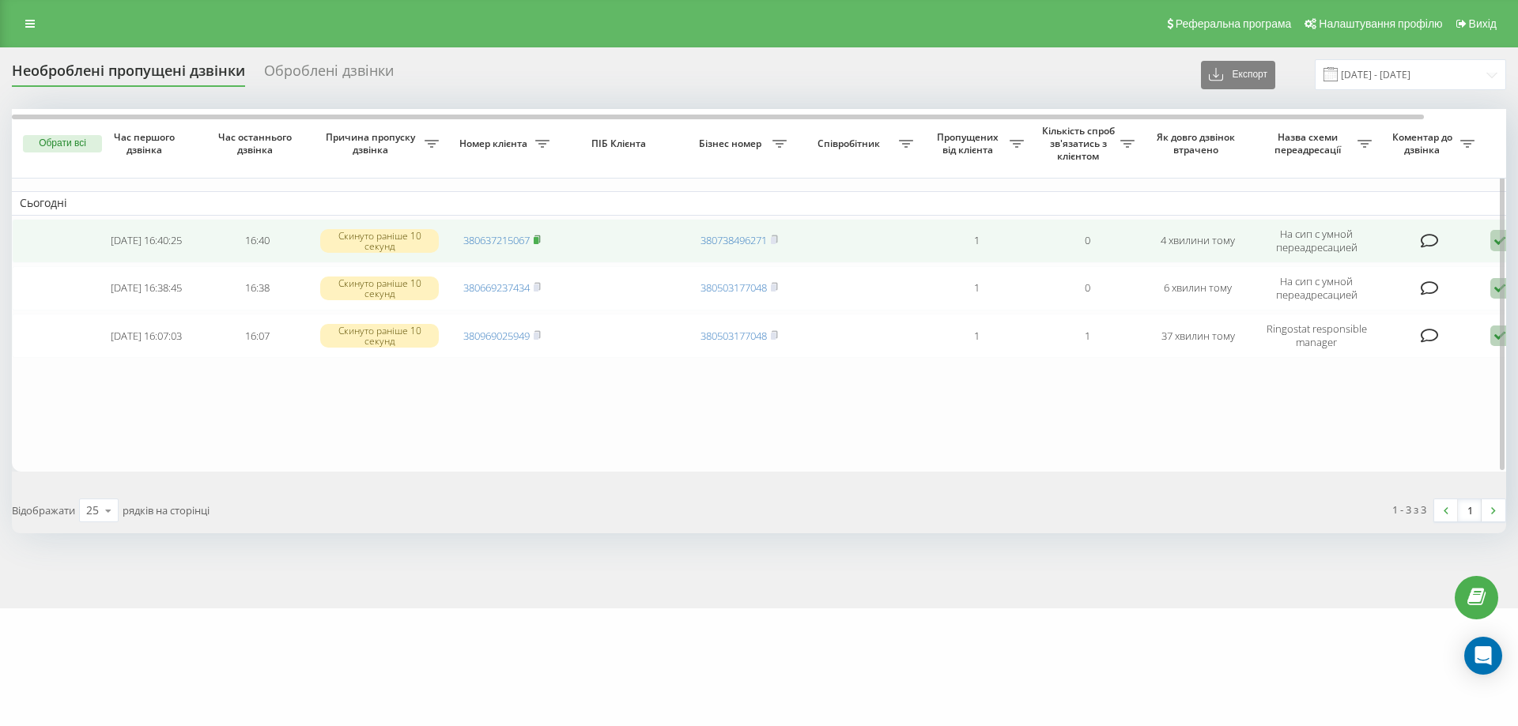
click at [539, 236] on icon at bounding box center [537, 239] width 6 height 7
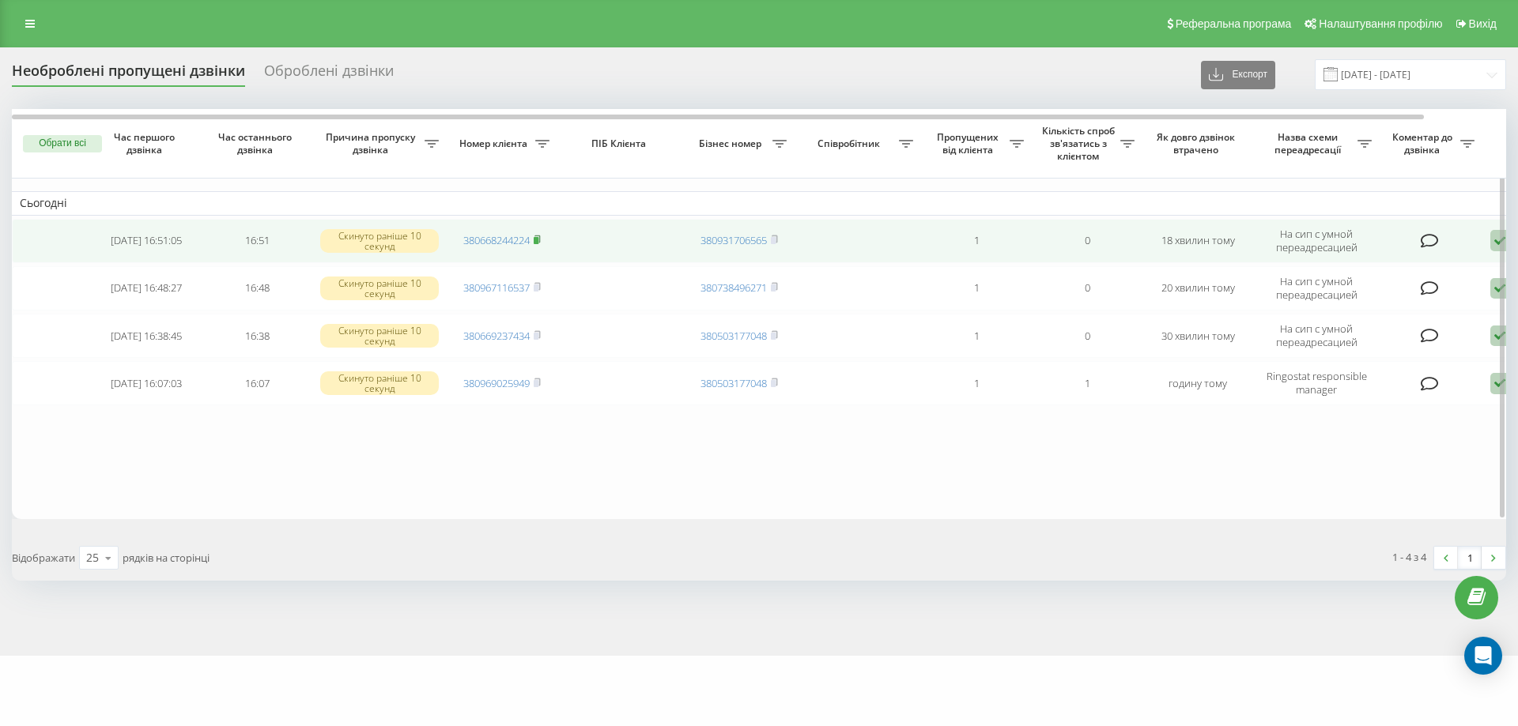
click at [541, 245] on span at bounding box center [537, 240] width 7 height 14
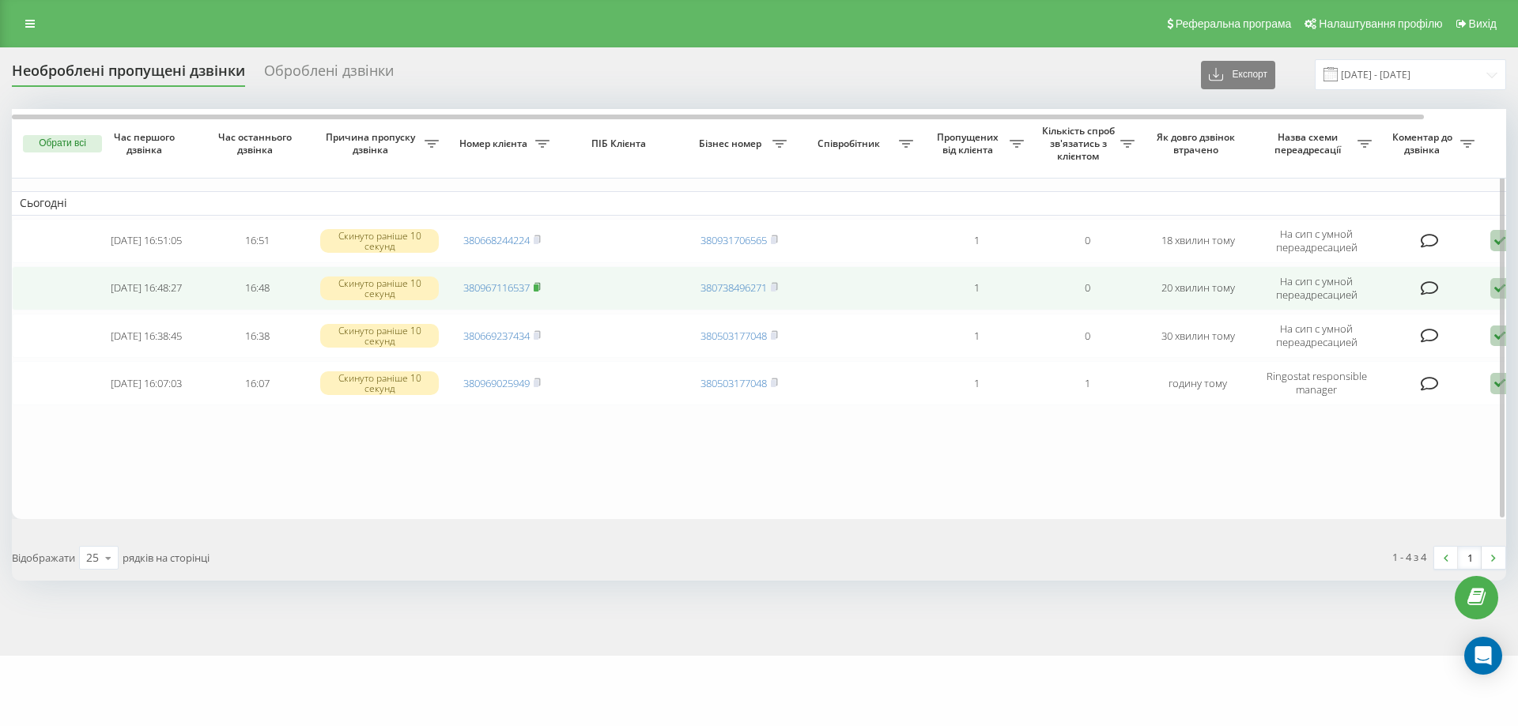
click at [539, 285] on icon at bounding box center [537, 286] width 7 height 9
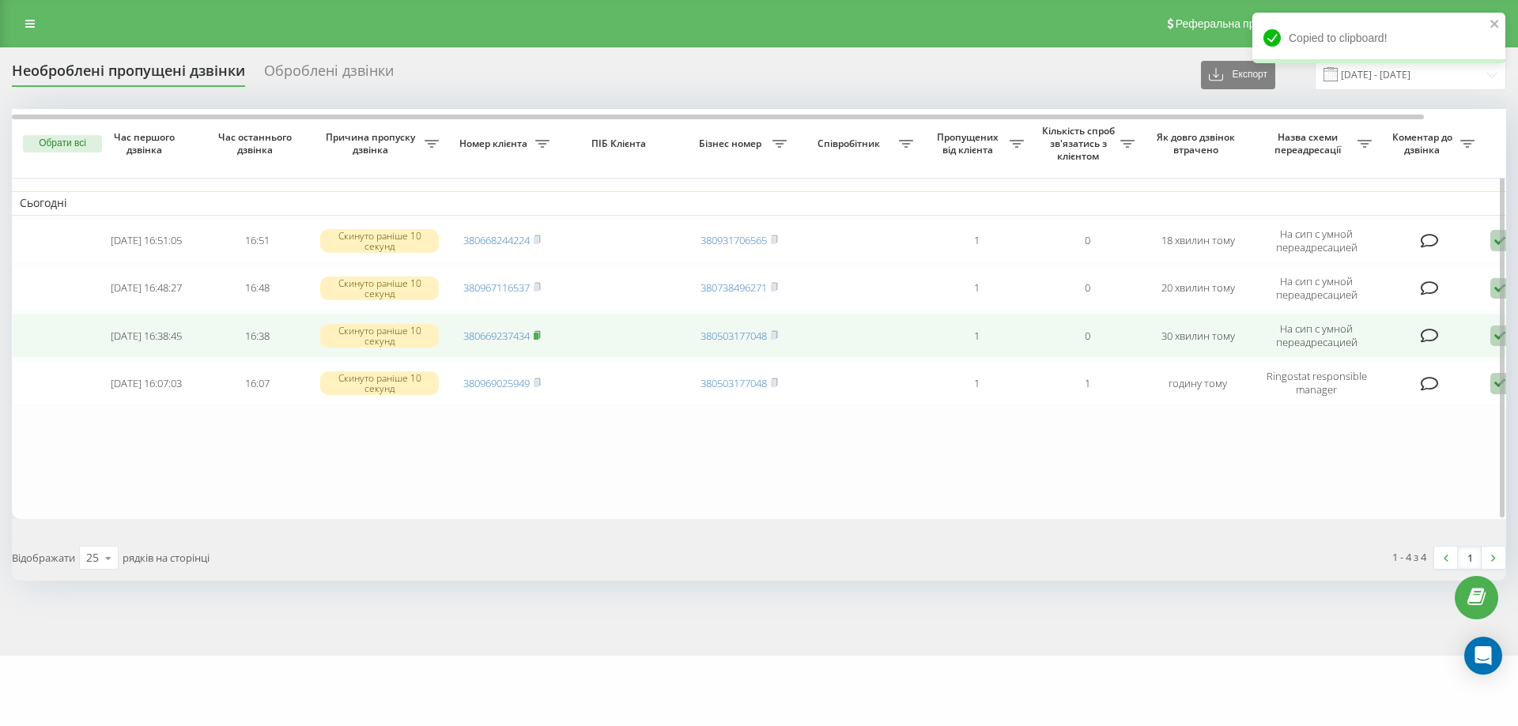
click at [537, 333] on rect at bounding box center [536, 336] width 5 height 7
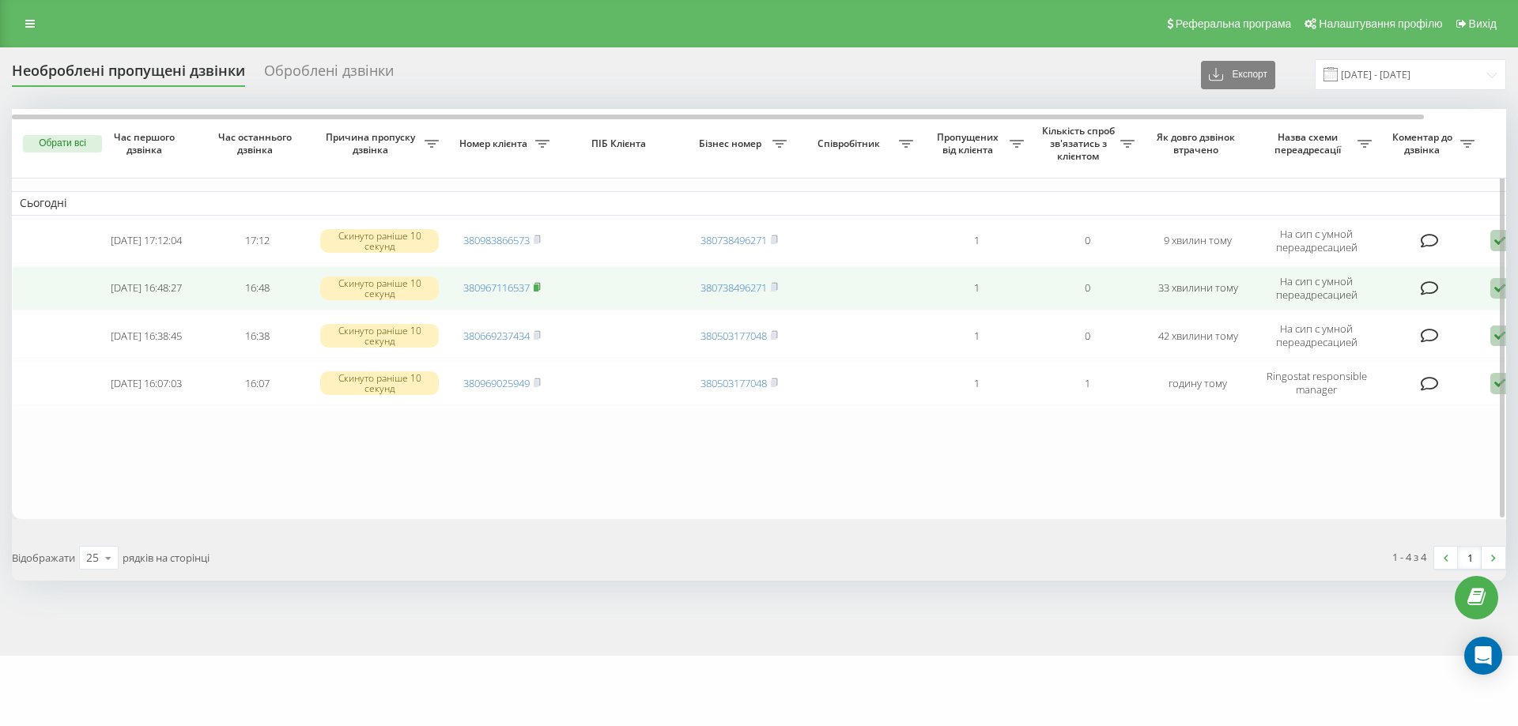
click at [538, 285] on rect at bounding box center [536, 288] width 5 height 7
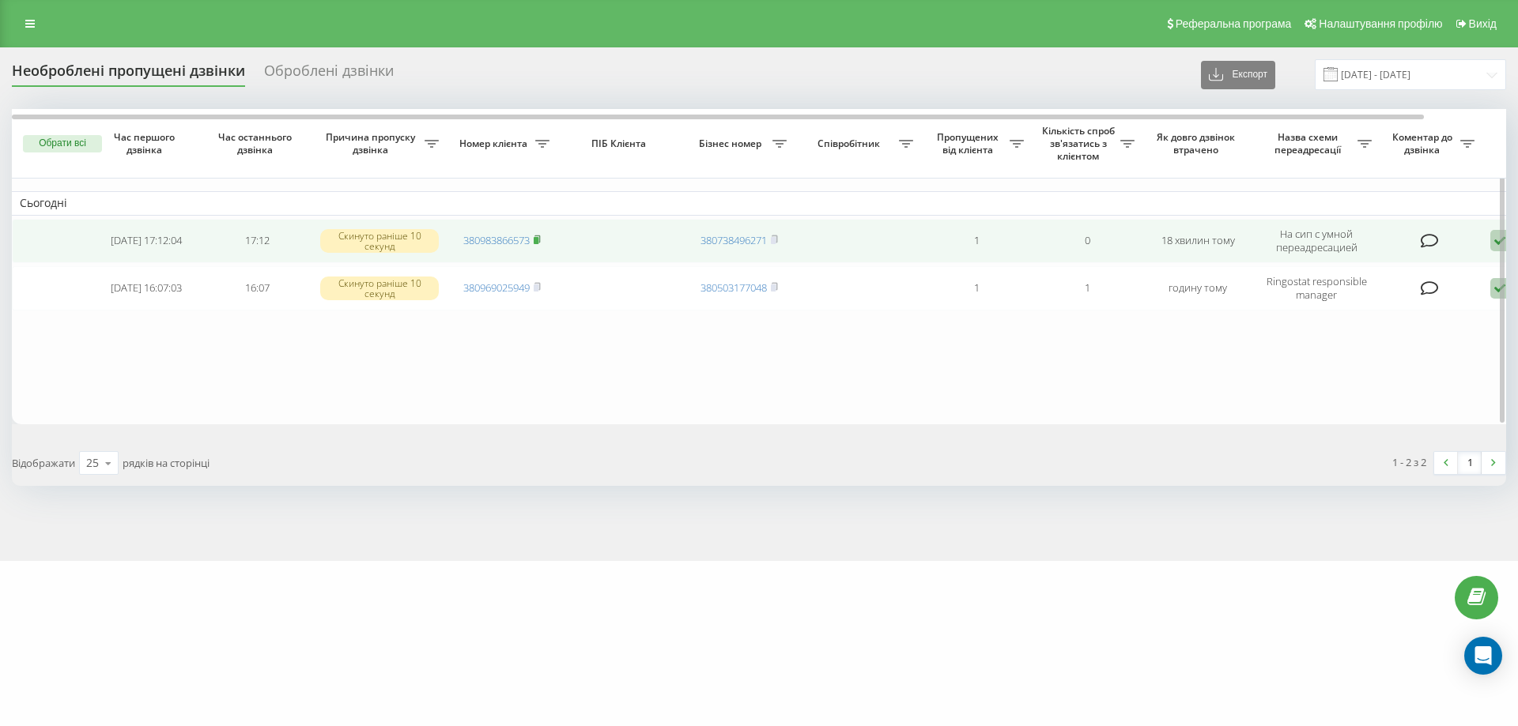
click at [541, 240] on icon at bounding box center [537, 239] width 7 height 9
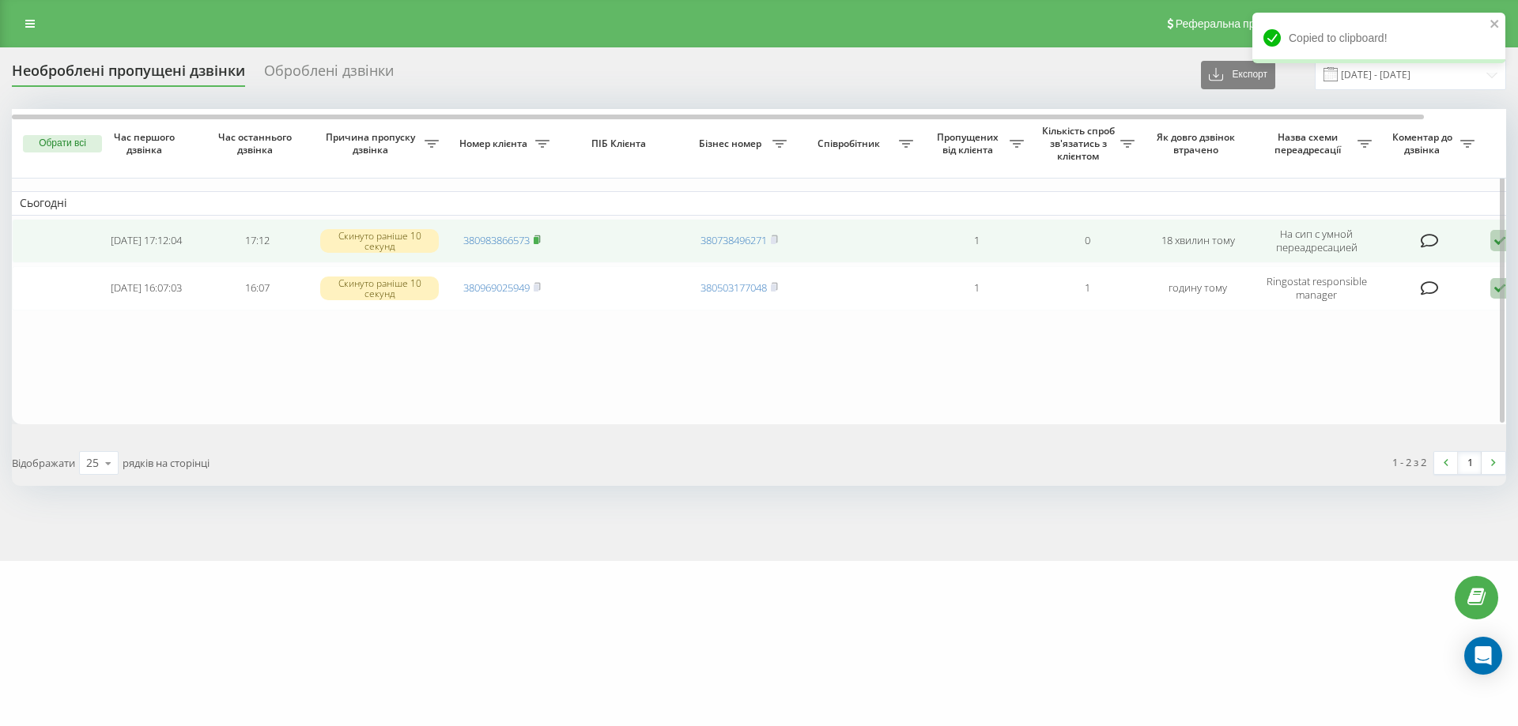
drag, startPoint x: 541, startPoint y: 243, endPoint x: 534, endPoint y: 229, distance: 15.2
click at [541, 242] on icon at bounding box center [537, 239] width 7 height 9
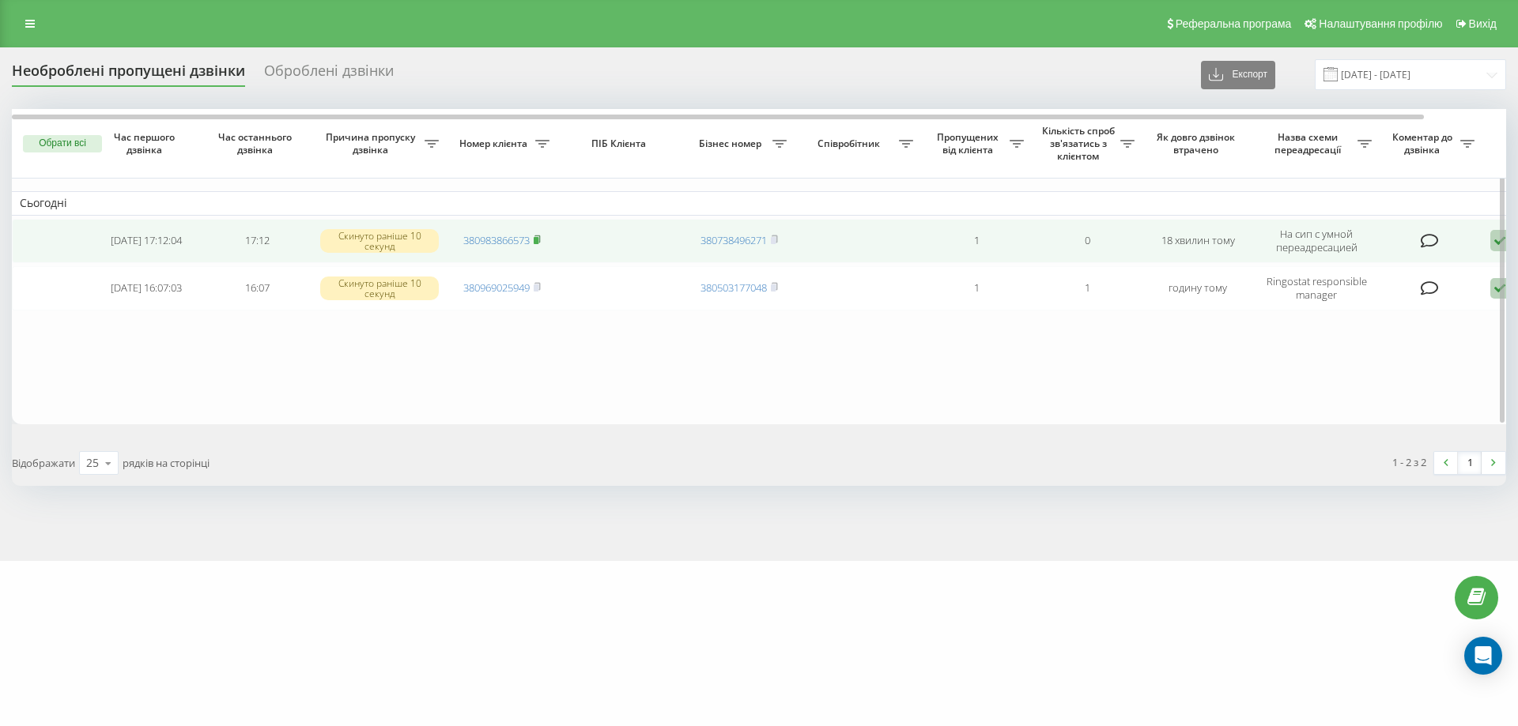
click at [541, 237] on icon at bounding box center [537, 239] width 7 height 9
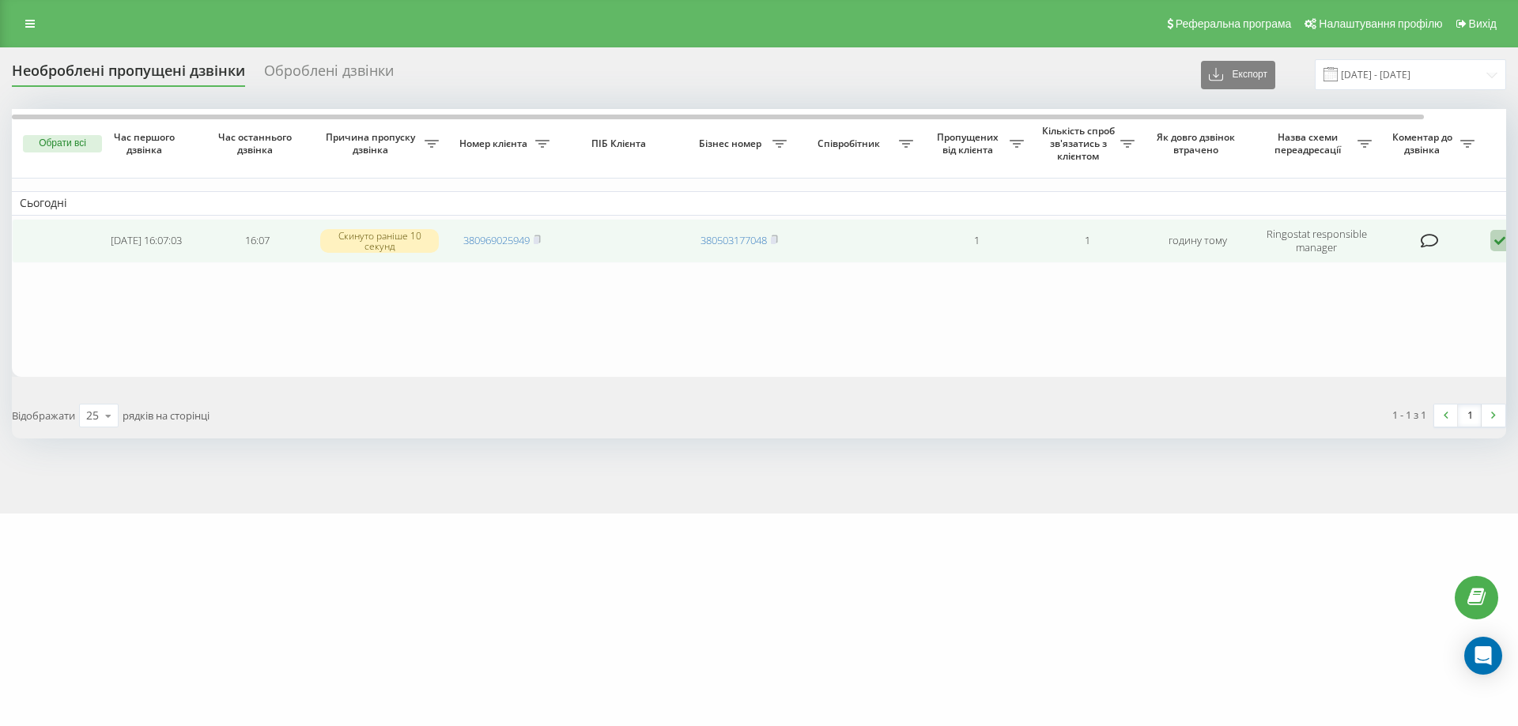
click at [1499, 239] on icon at bounding box center [1499, 240] width 19 height 21
click at [1368, 270] on span "Не вдалося зв'язатися" at bounding box center [1357, 265] width 121 height 15
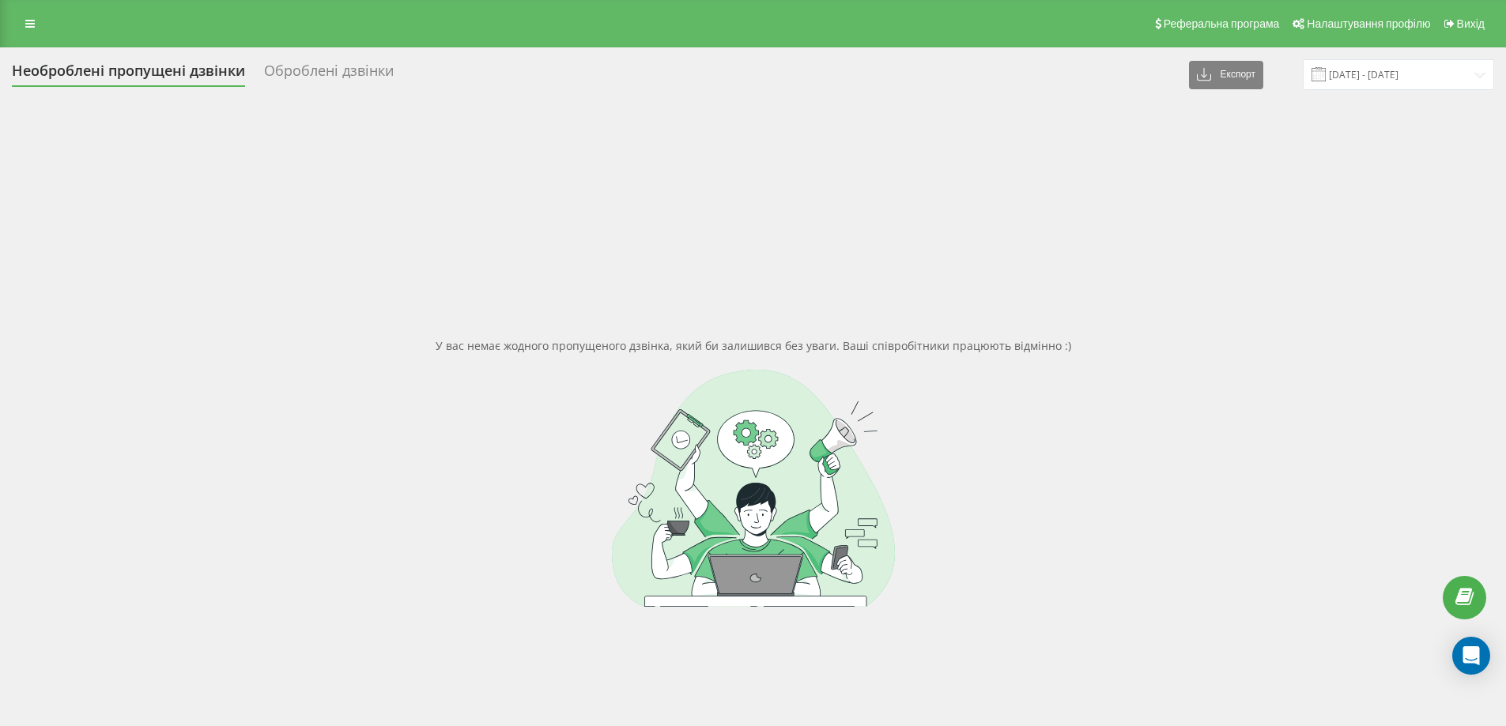
click at [0, 239] on div "Необроблені пропущені дзвінки Оброблені дзвінки Експорт .csv .xlsx [DATE] - [DA…" at bounding box center [753, 447] width 1506 height 800
